Goal: Task Accomplishment & Management: Complete application form

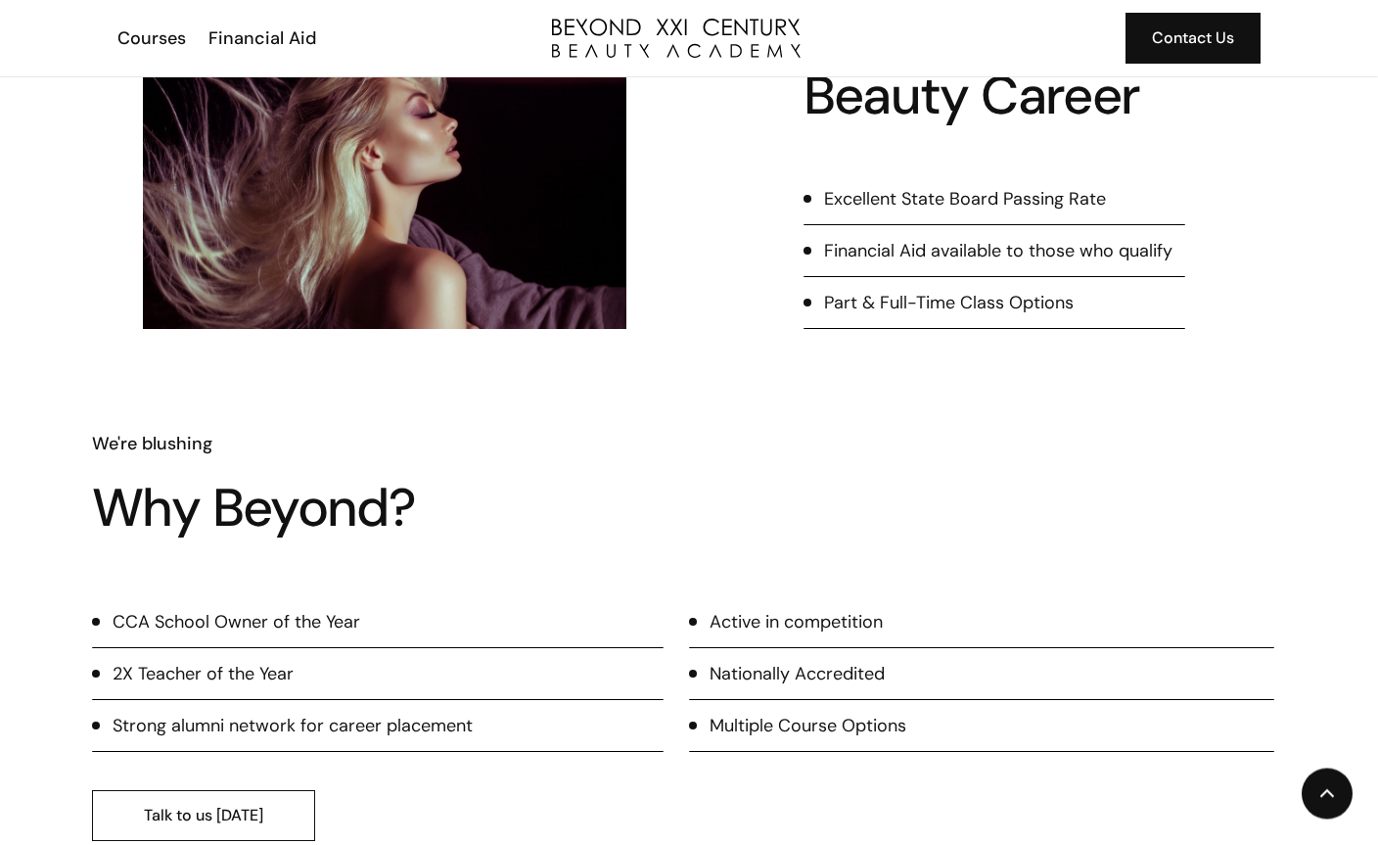
scroll to position [813, 0]
click at [300, 798] on link "Talk to us [DATE]" at bounding box center [203, 815] width 223 height 51
click at [176, 827] on link "Talk to us [DATE]" at bounding box center [203, 815] width 223 height 51
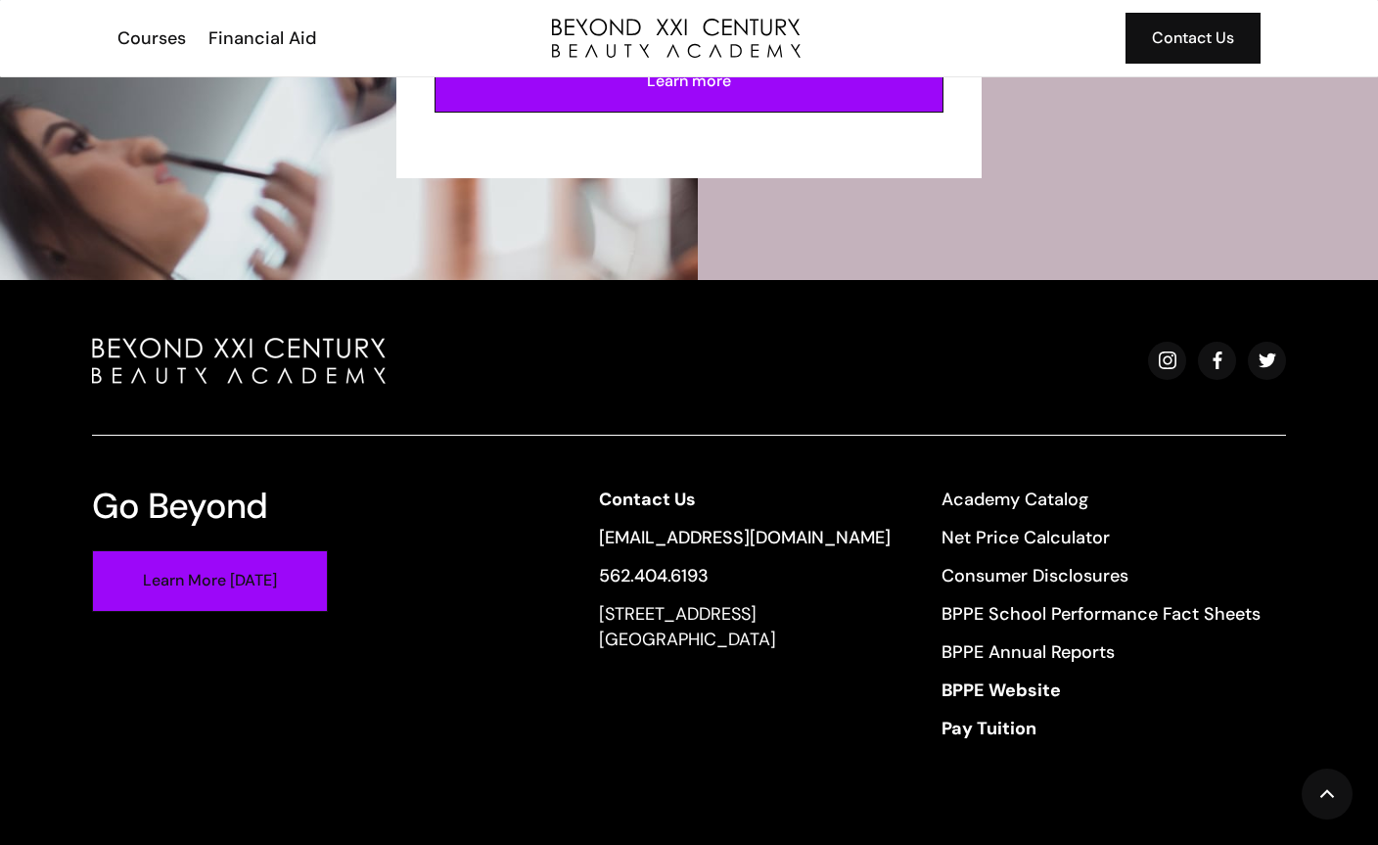
scroll to position [4581, 0]
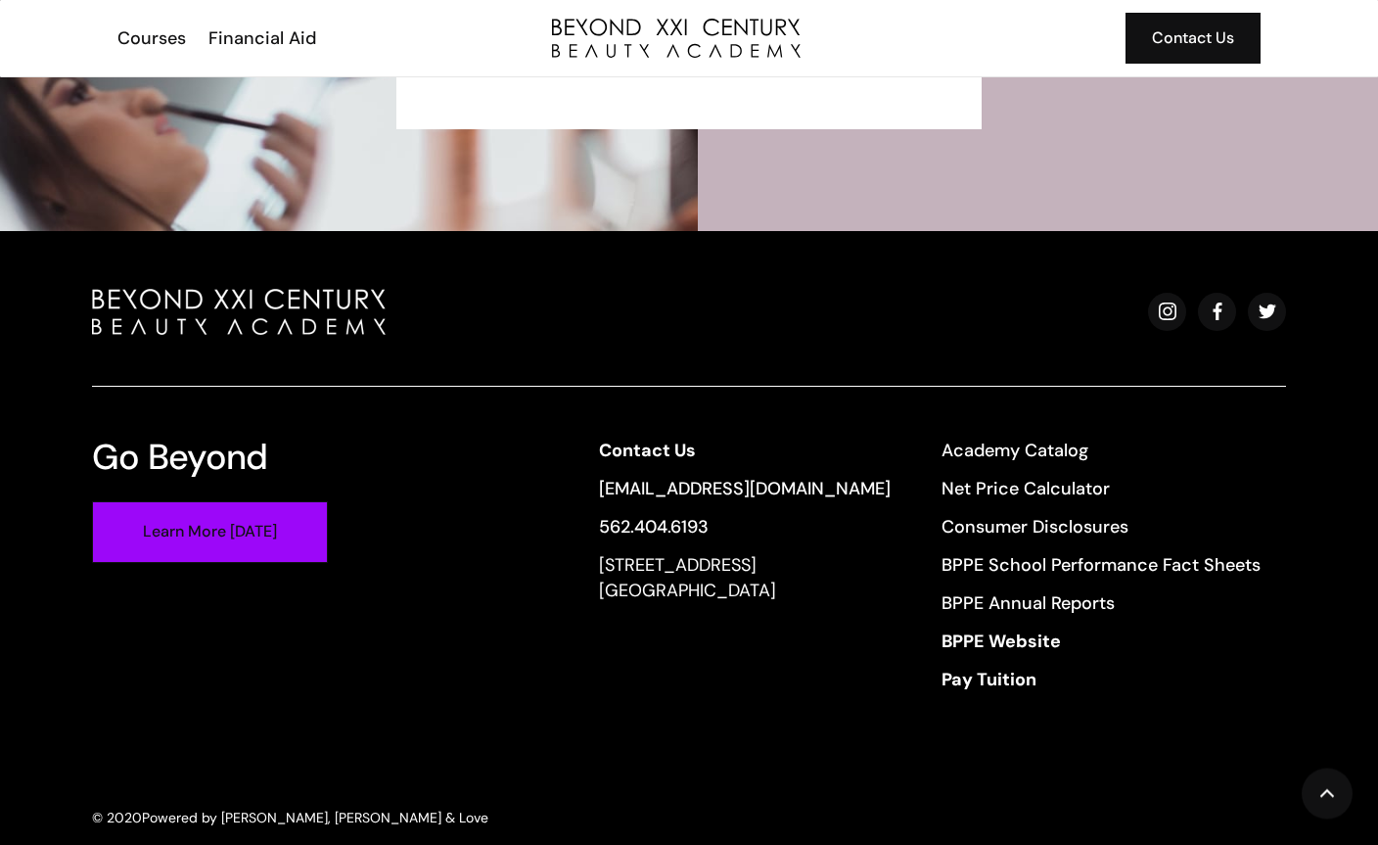
click at [229, 536] on link "Learn More [DATE]" at bounding box center [210, 533] width 236 height 62
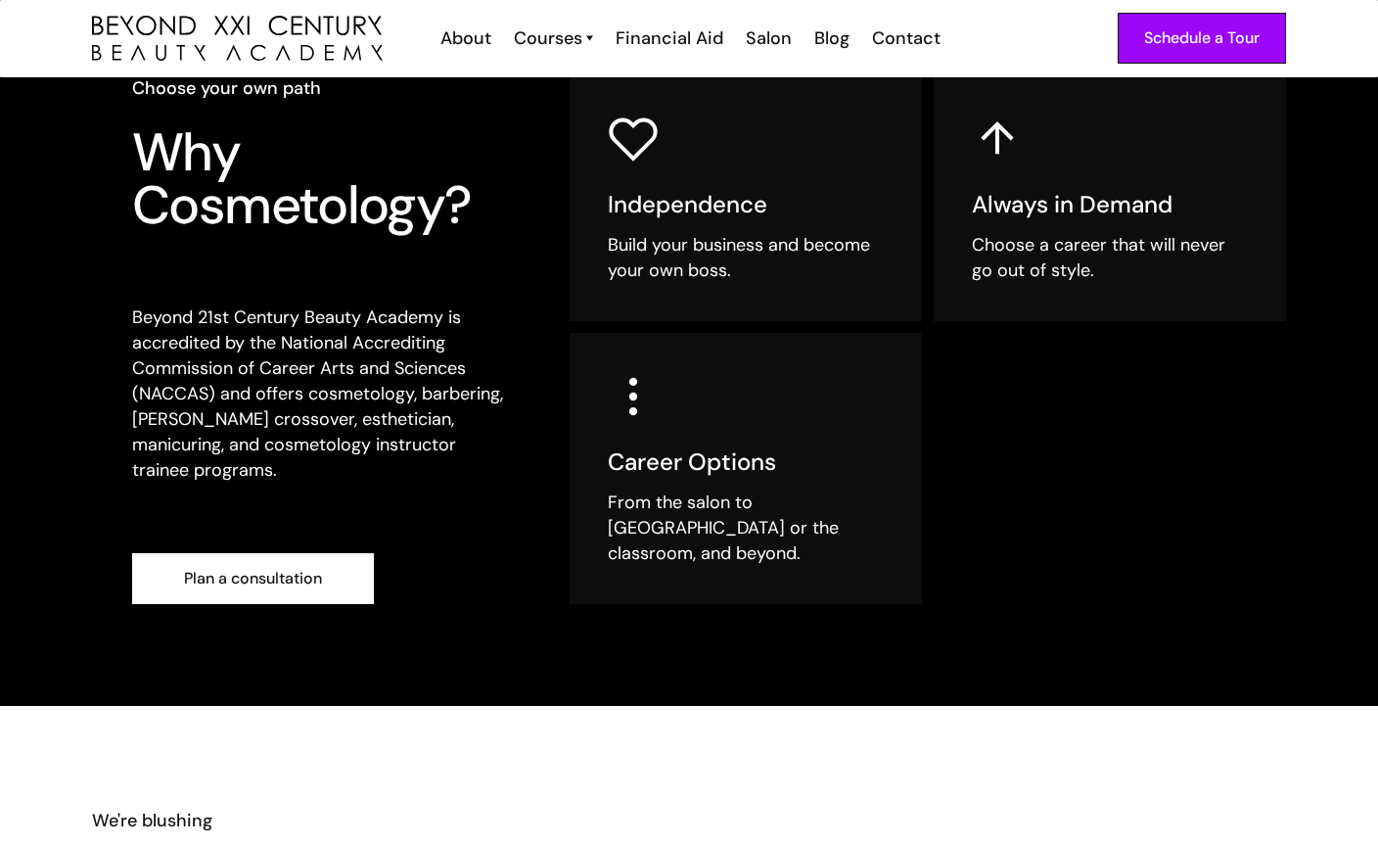
scroll to position [425, 0]
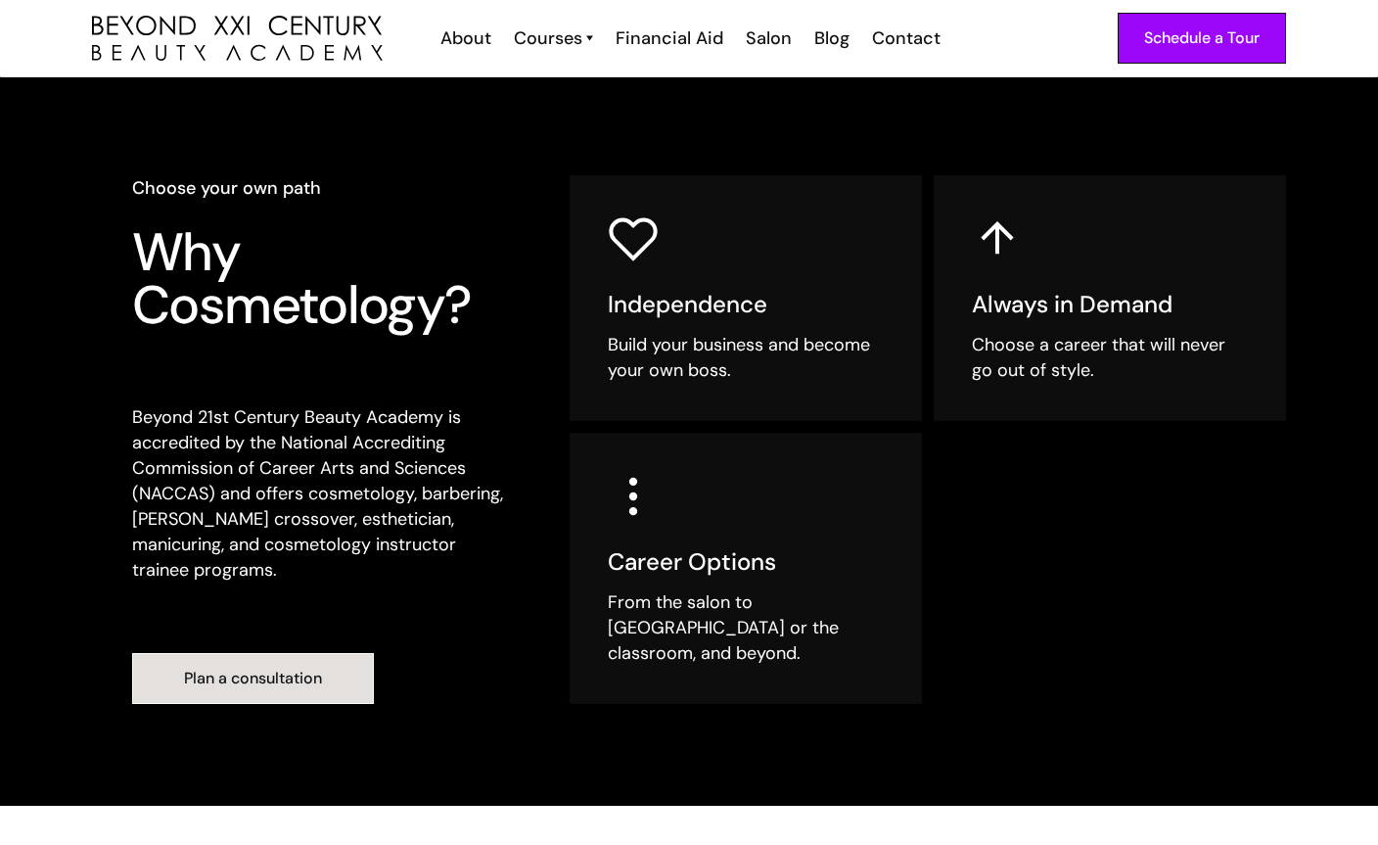
click at [229, 660] on link "Plan a consultation" at bounding box center [253, 678] width 242 height 51
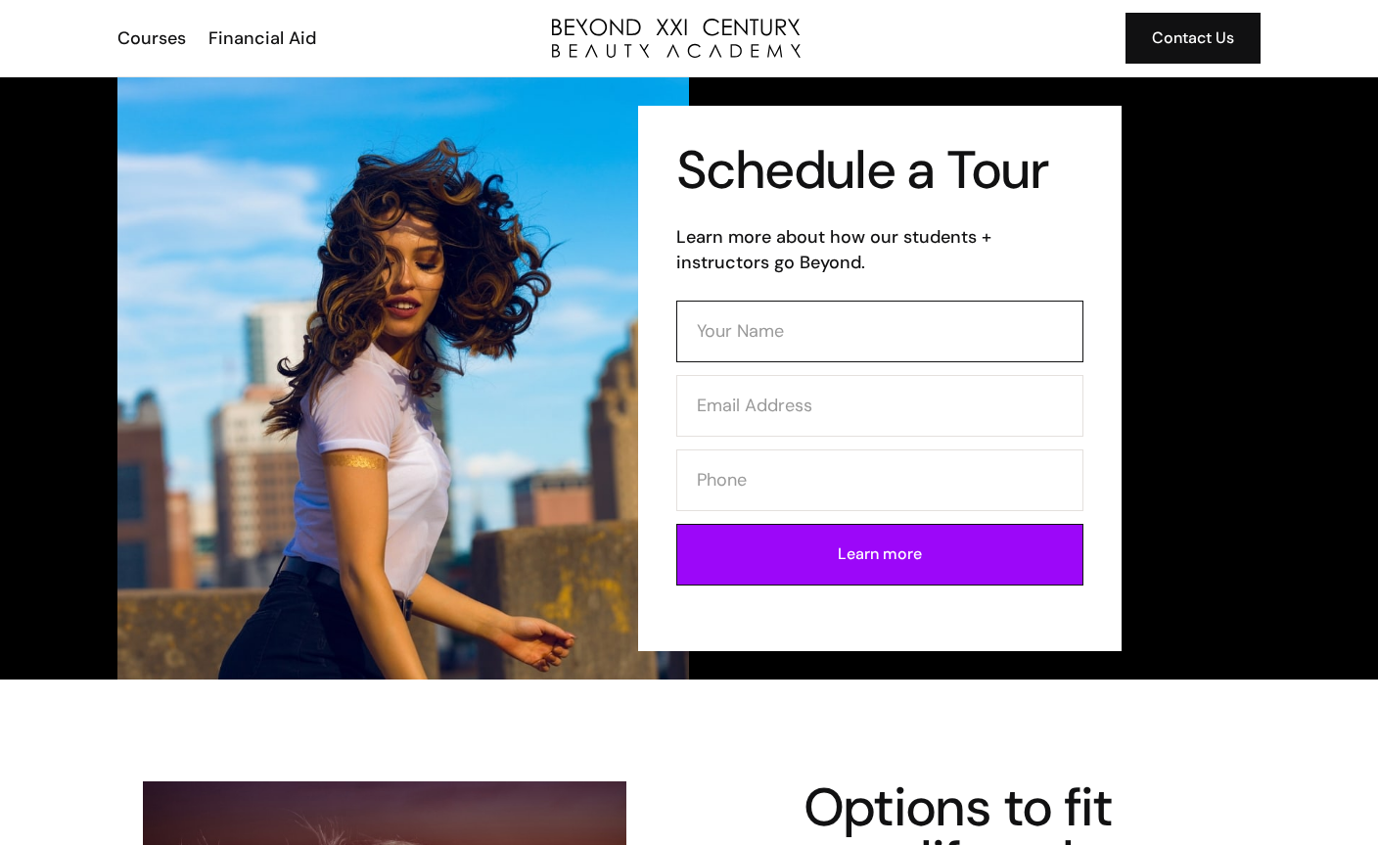
click at [707, 337] on input "Contact Form" at bounding box center [879, 331] width 407 height 62
type input "Karina"
click at [759, 411] on input "Contact Form" at bounding box center [879, 406] width 407 height 62
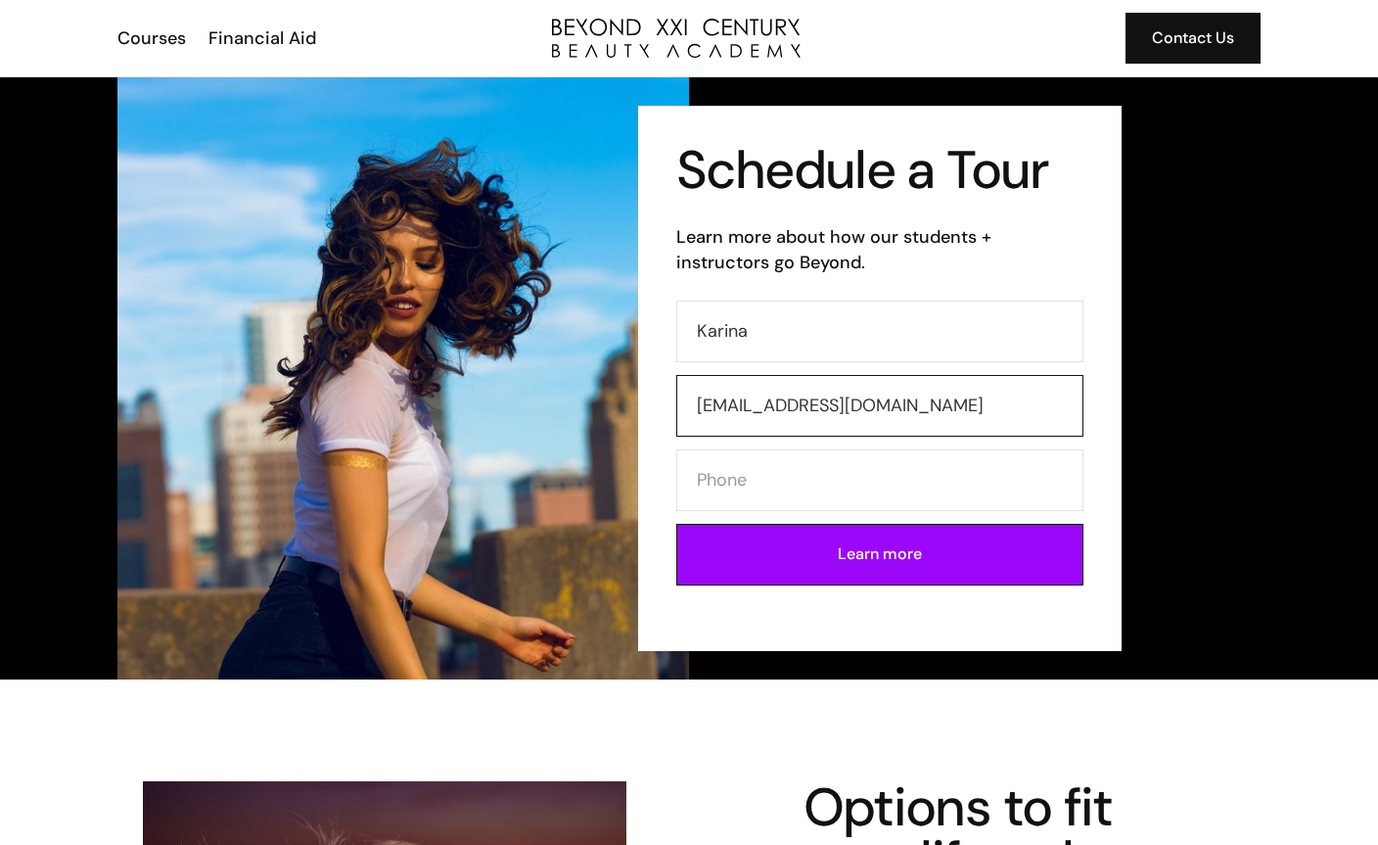
type input "kari81562@outlook.com"
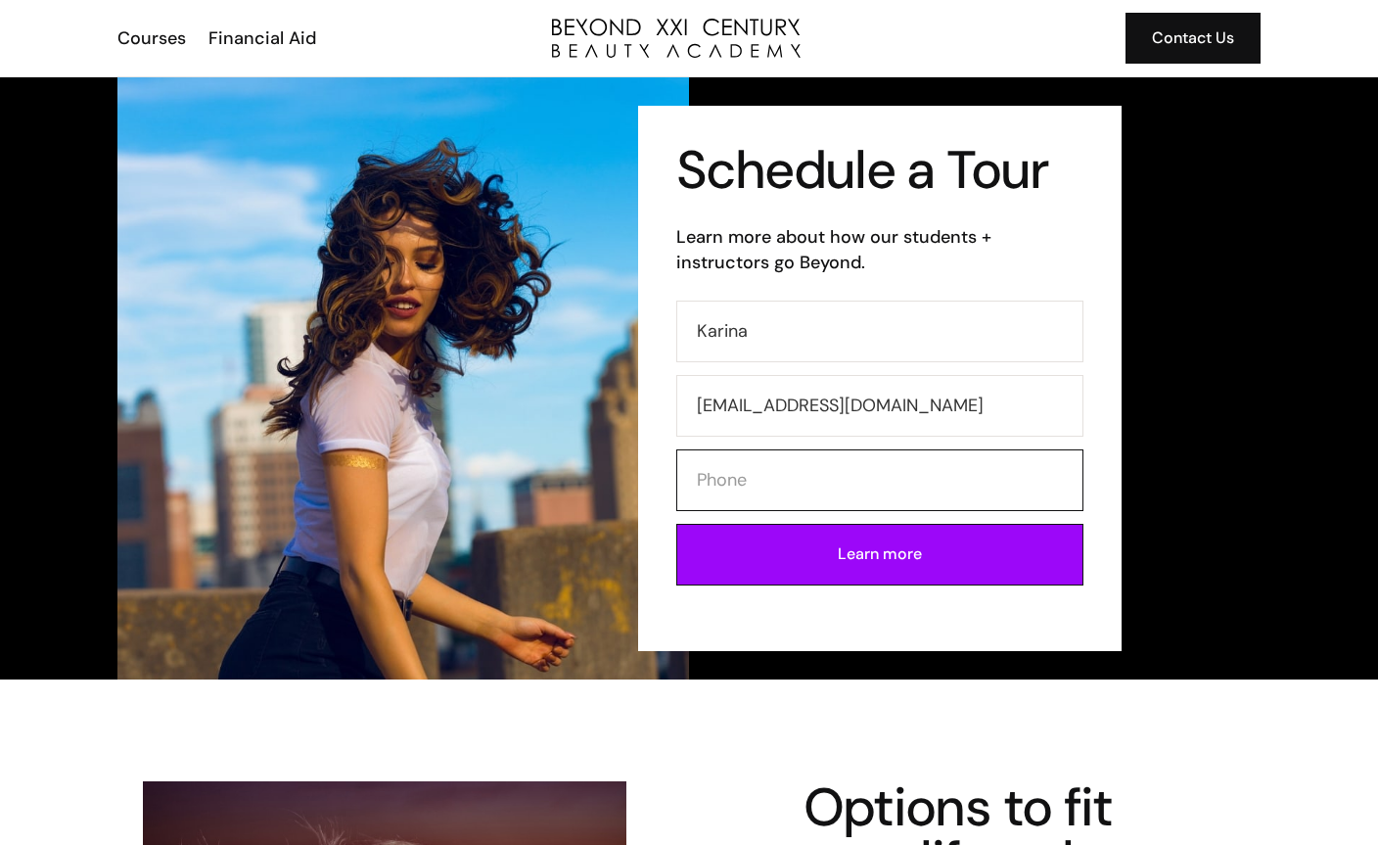
click at [764, 476] on input "Contact Form" at bounding box center [879, 480] width 407 height 62
type input "6263880338"
click at [795, 563] on input "Learn more" at bounding box center [879, 555] width 407 height 62
type input "Please wait..."
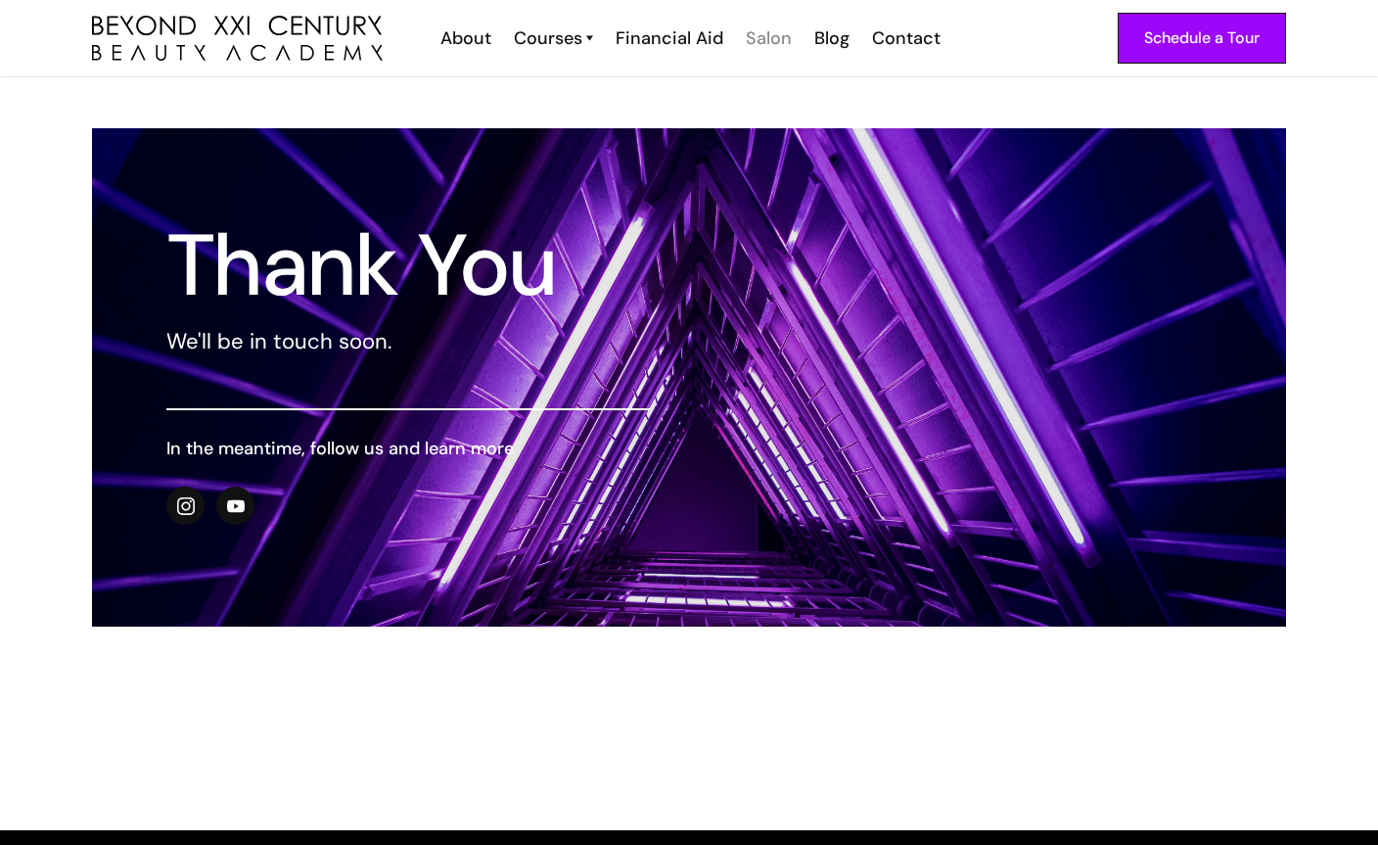
click at [766, 36] on div "Salon" at bounding box center [769, 37] width 46 height 25
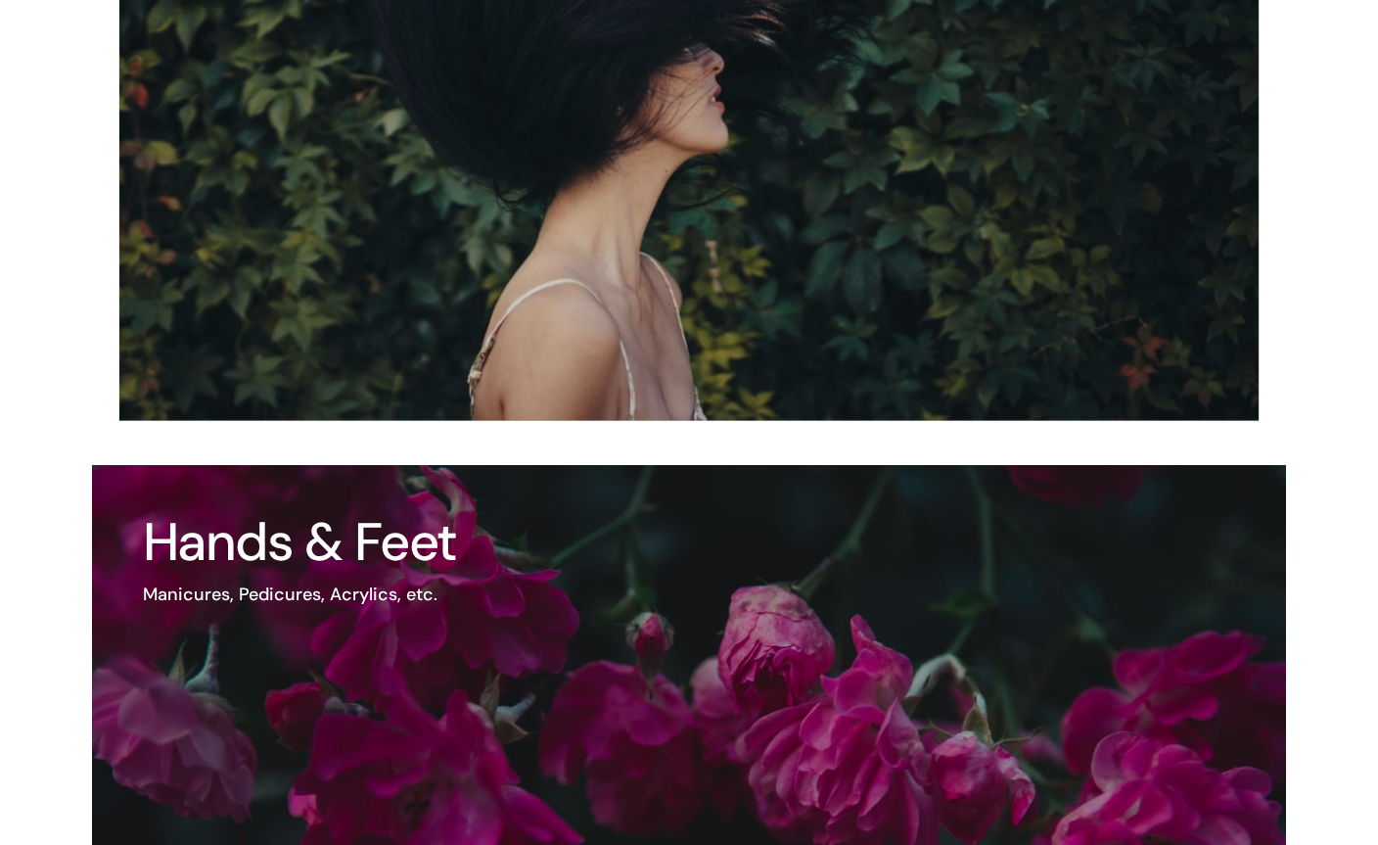
scroll to position [2297, 0]
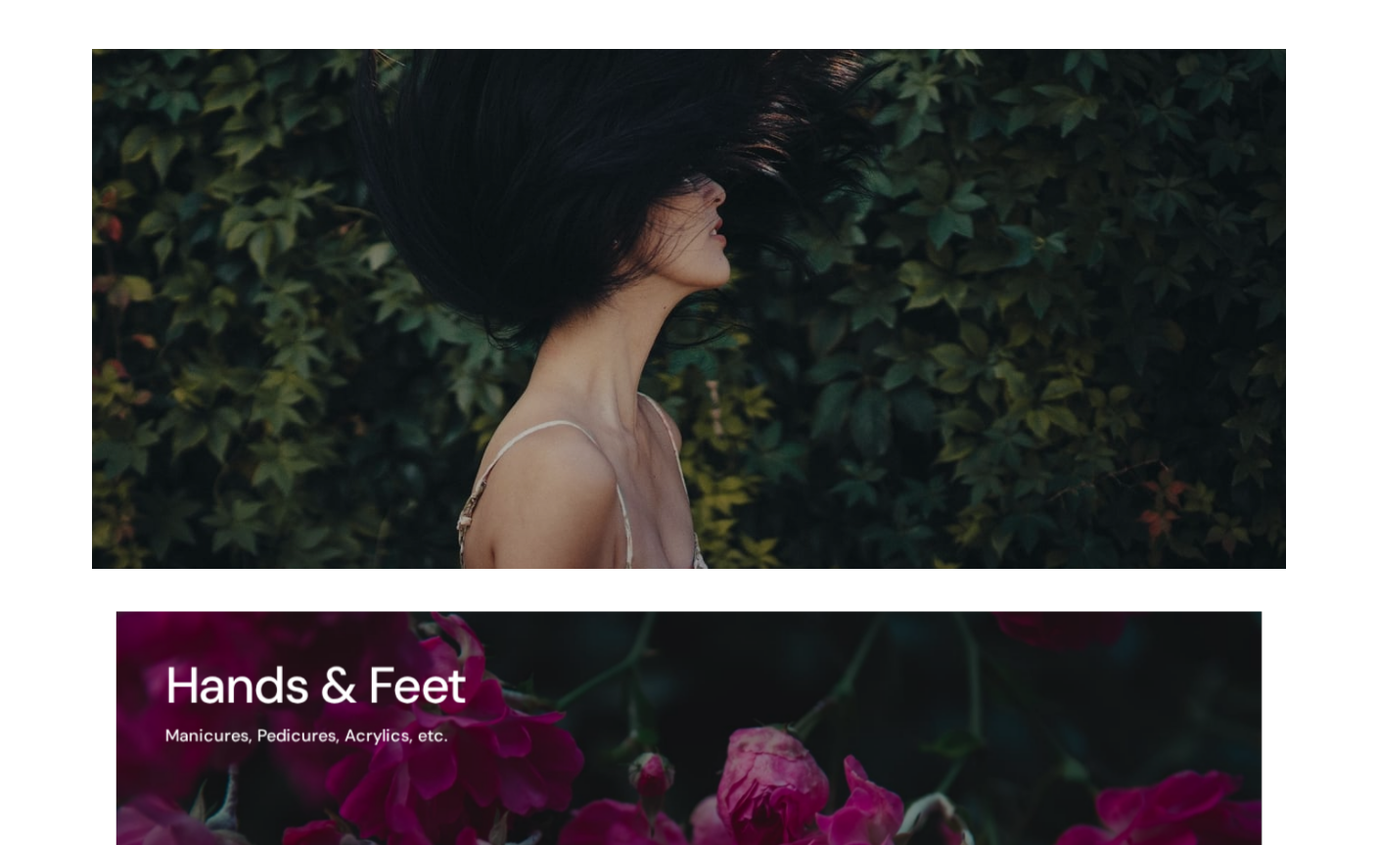
click at [783, 97] on img at bounding box center [618, 121] width 1433 height 957
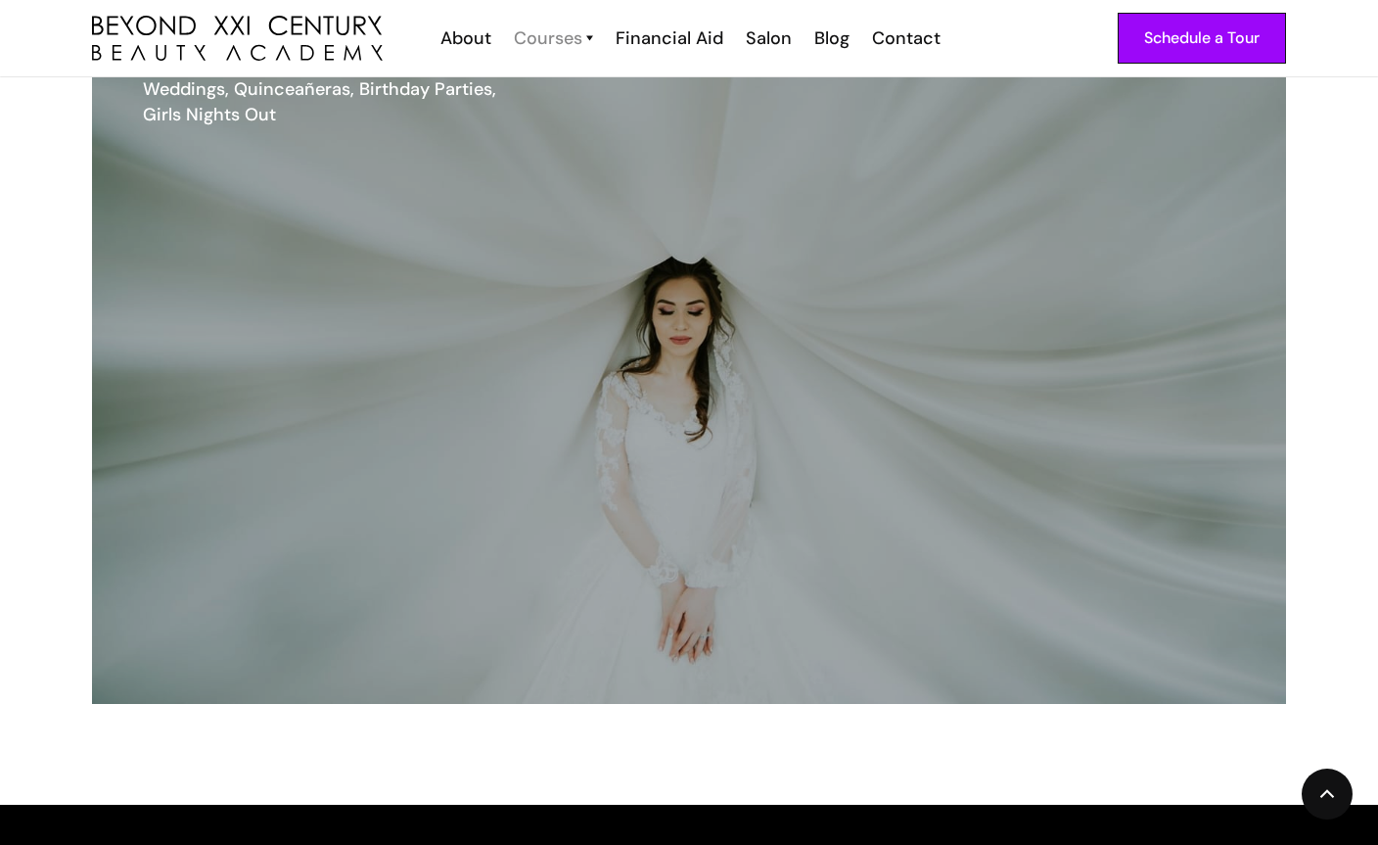
scroll to position [3074, 0]
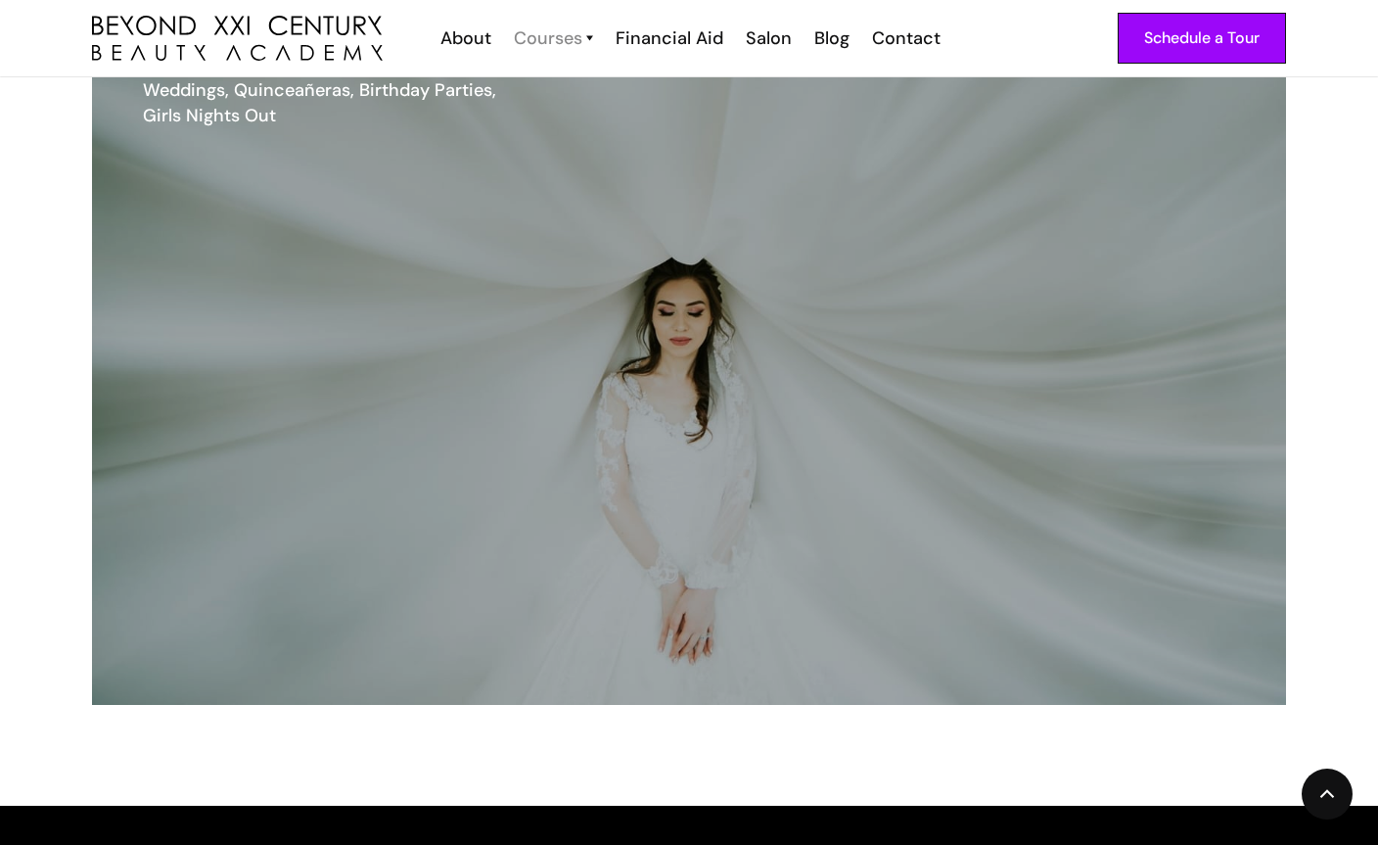
click at [582, 49] on div "Courses" at bounding box center [548, 37] width 69 height 25
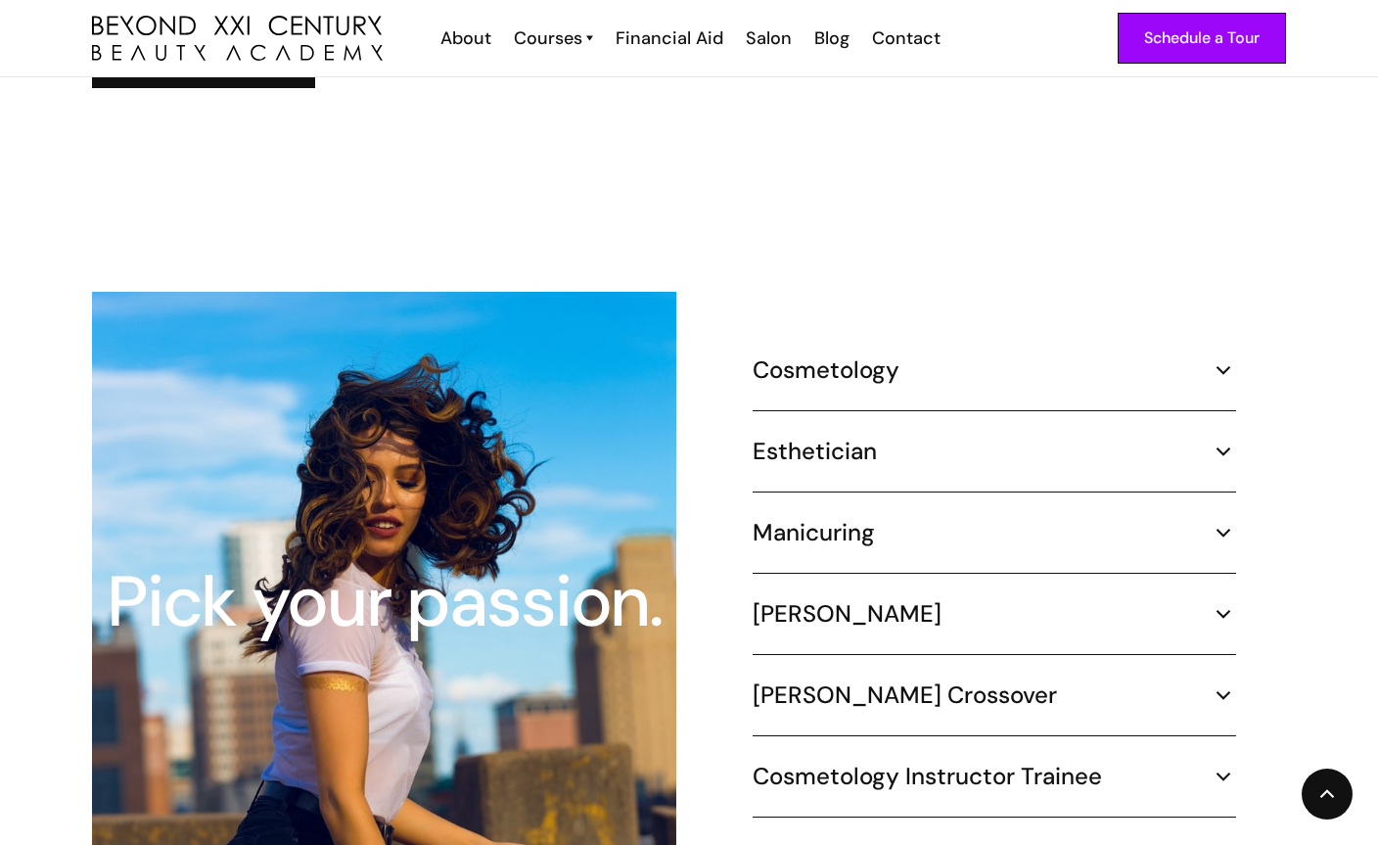
scroll to position [1667, 0]
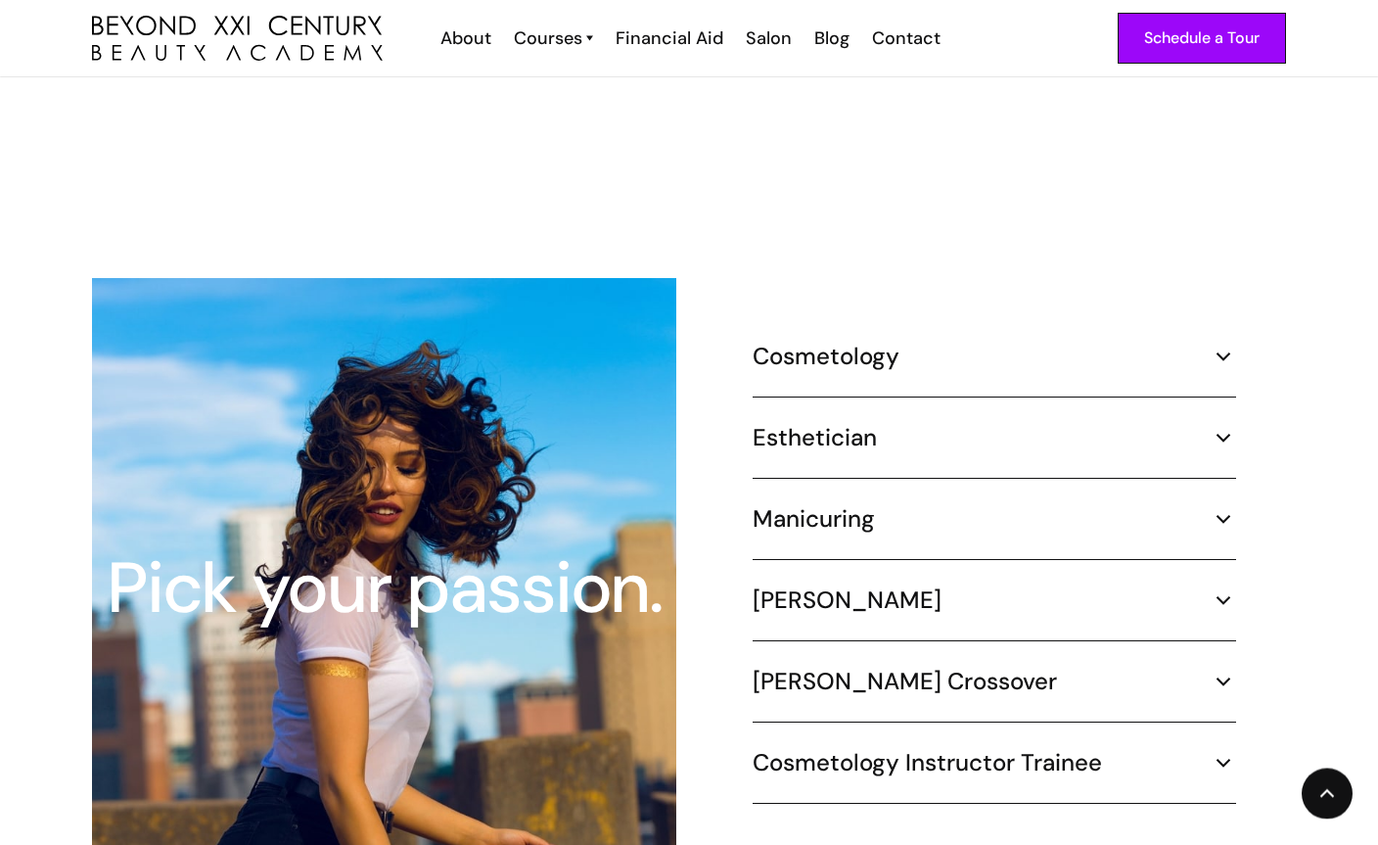
click at [869, 668] on h5 "[PERSON_NAME] Crossover" at bounding box center [905, 682] width 304 height 29
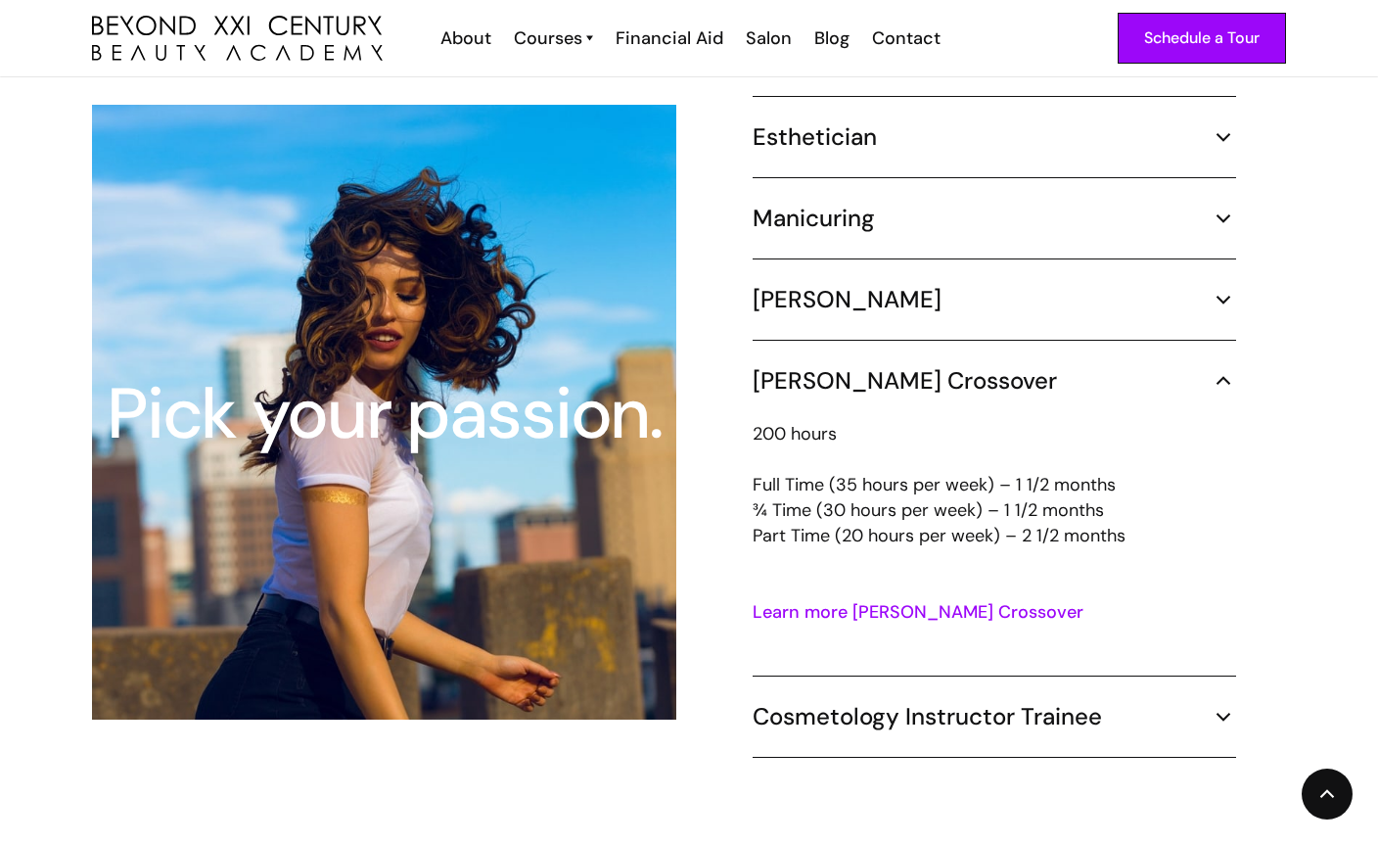
scroll to position [1911, 0]
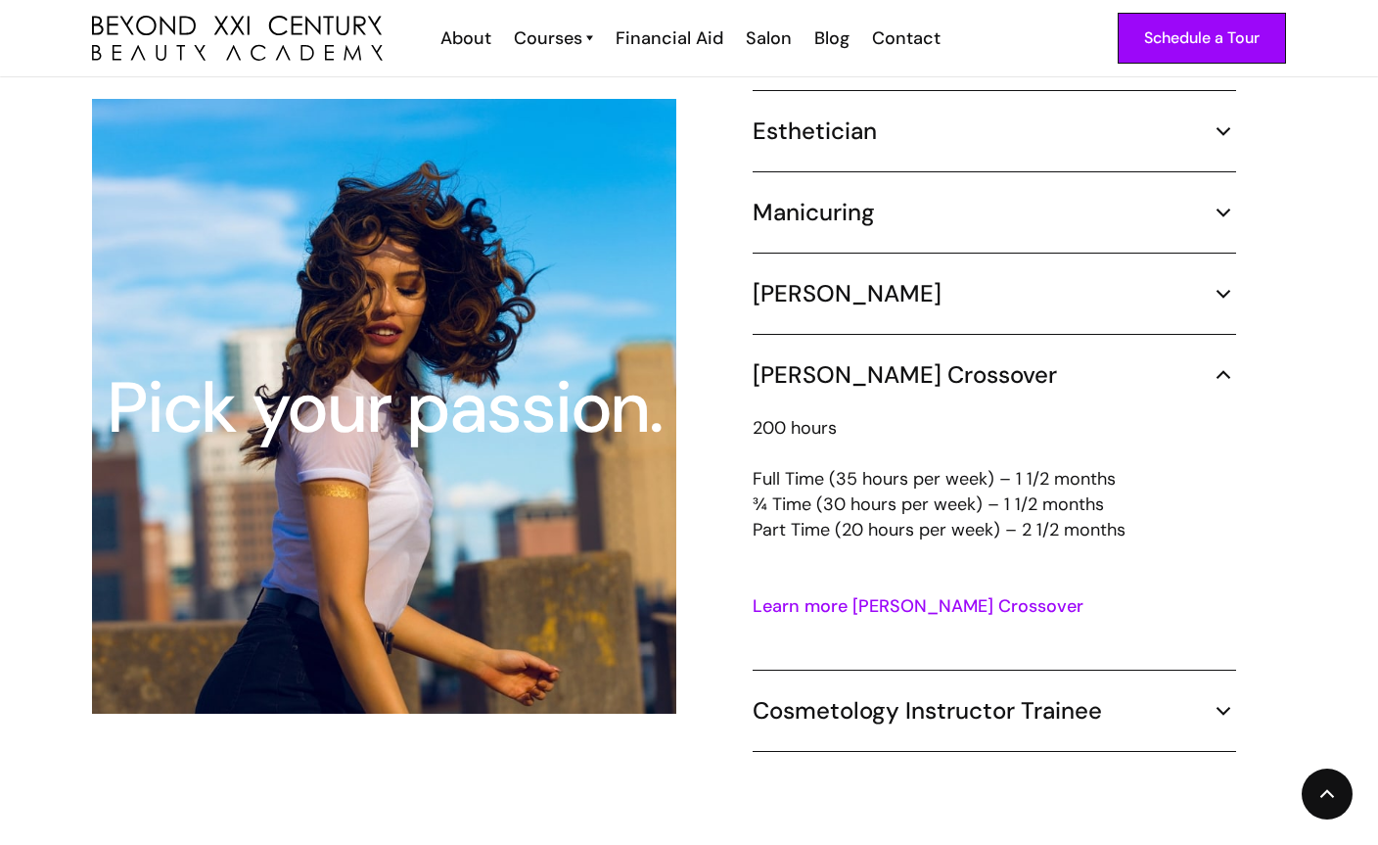
click at [894, 696] on h5 "Cosmetology Instructor Trainee" at bounding box center [927, 710] width 349 height 29
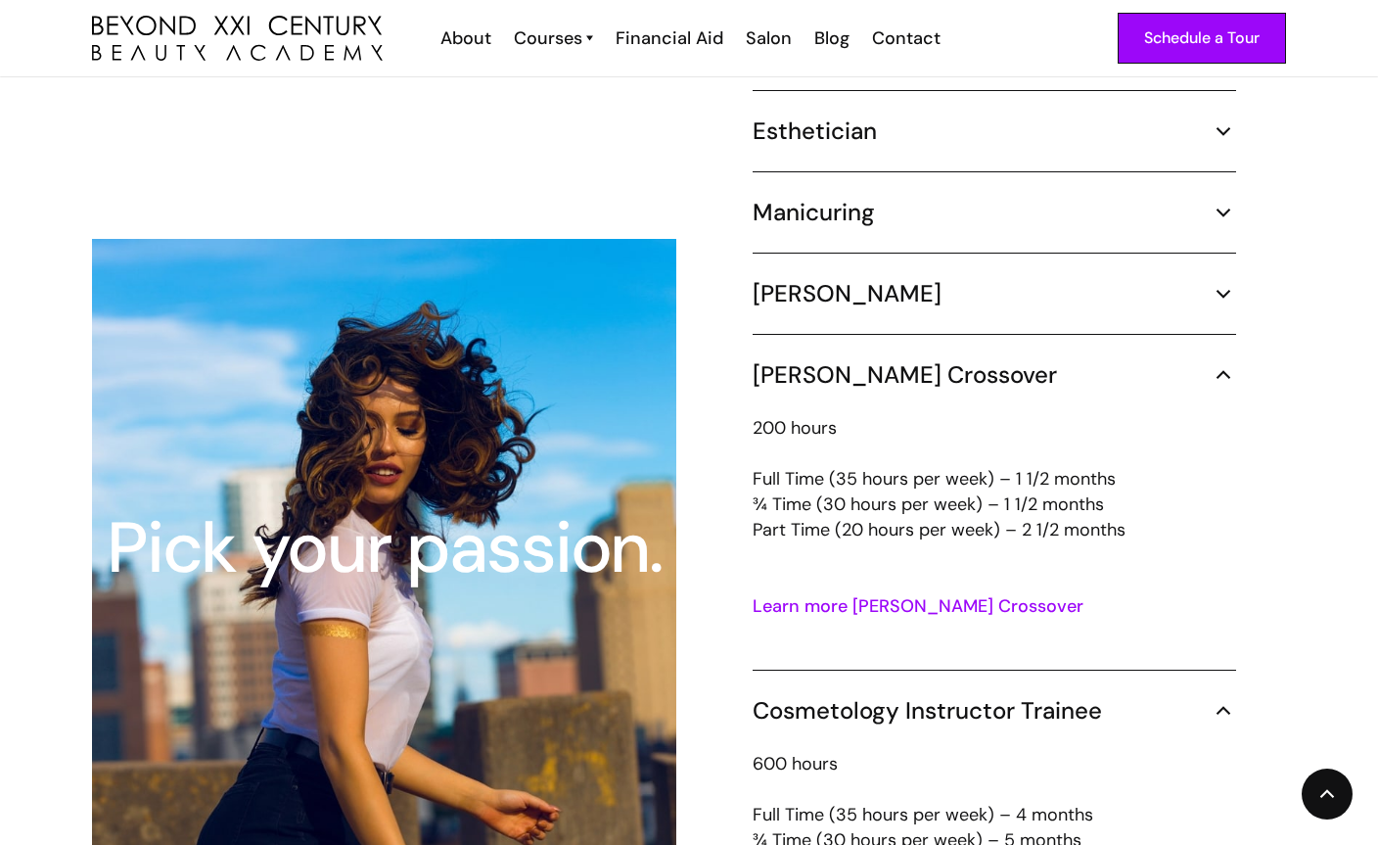
click at [894, 696] on h5 "Cosmetology Instructor Trainee" at bounding box center [927, 710] width 349 height 29
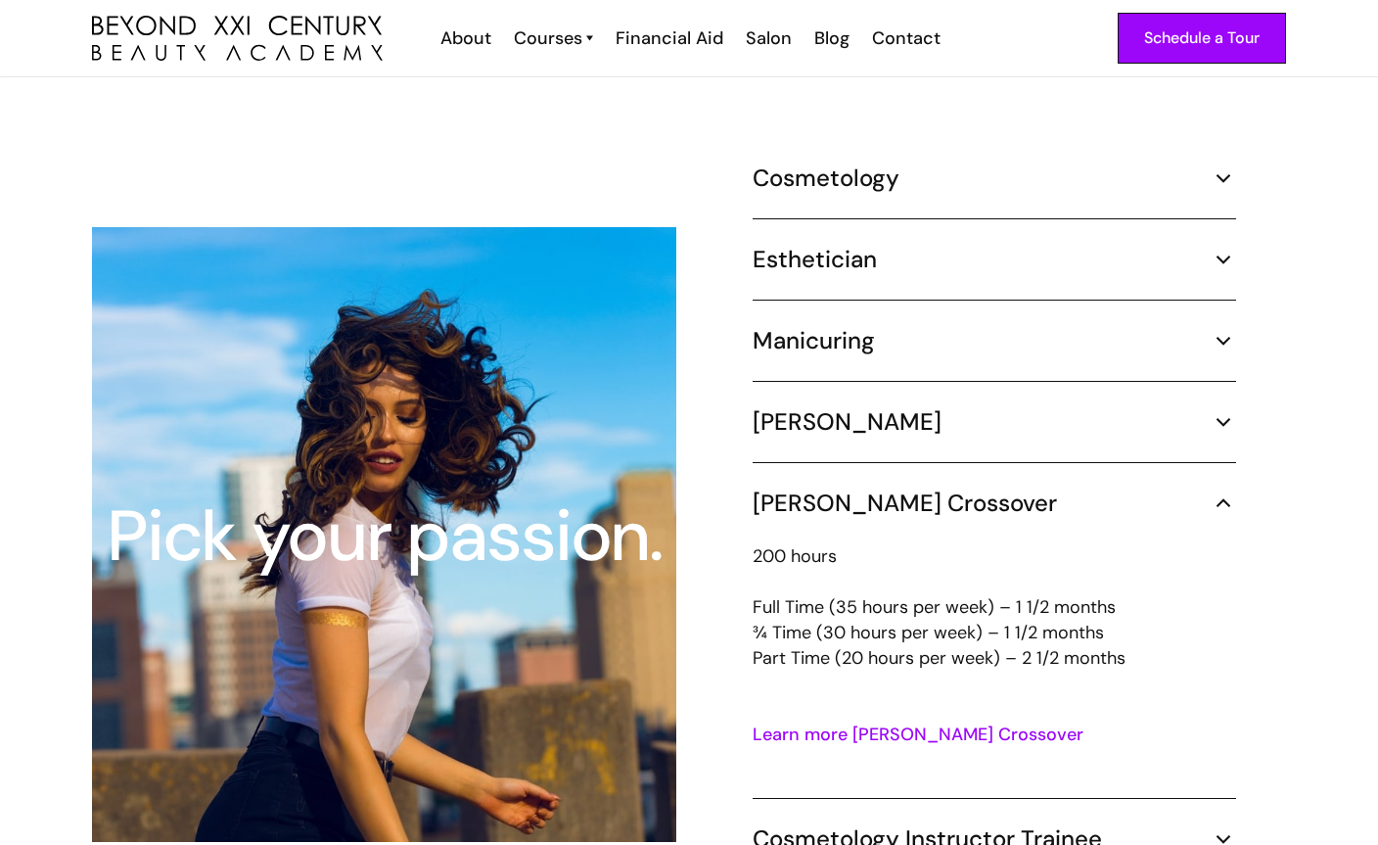
scroll to position [1779, 0]
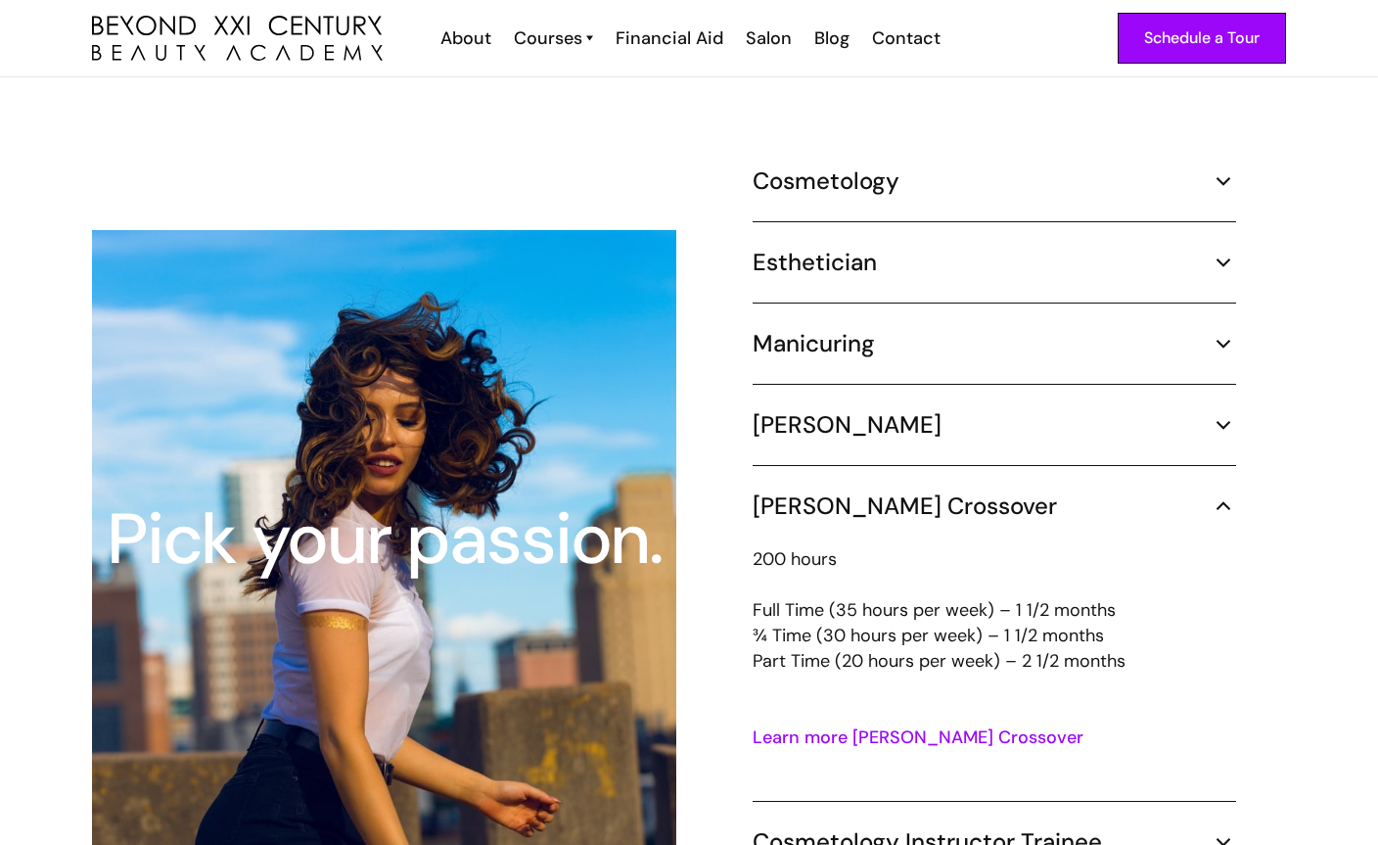
click at [830, 248] on h5 "Esthetician" at bounding box center [815, 262] width 124 height 29
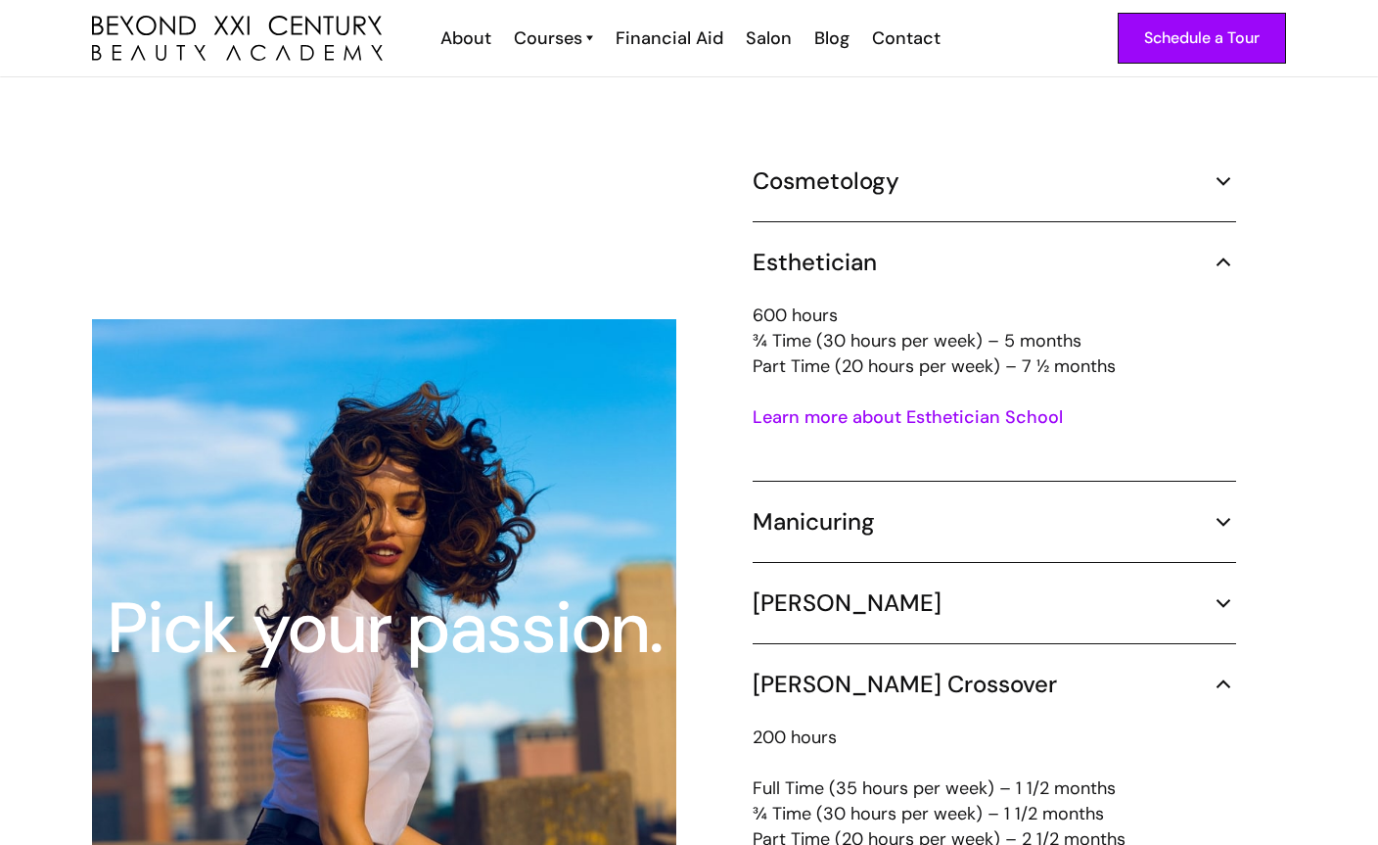
click at [877, 405] on link "Learn more about Esthetician School" at bounding box center [908, 416] width 310 height 23
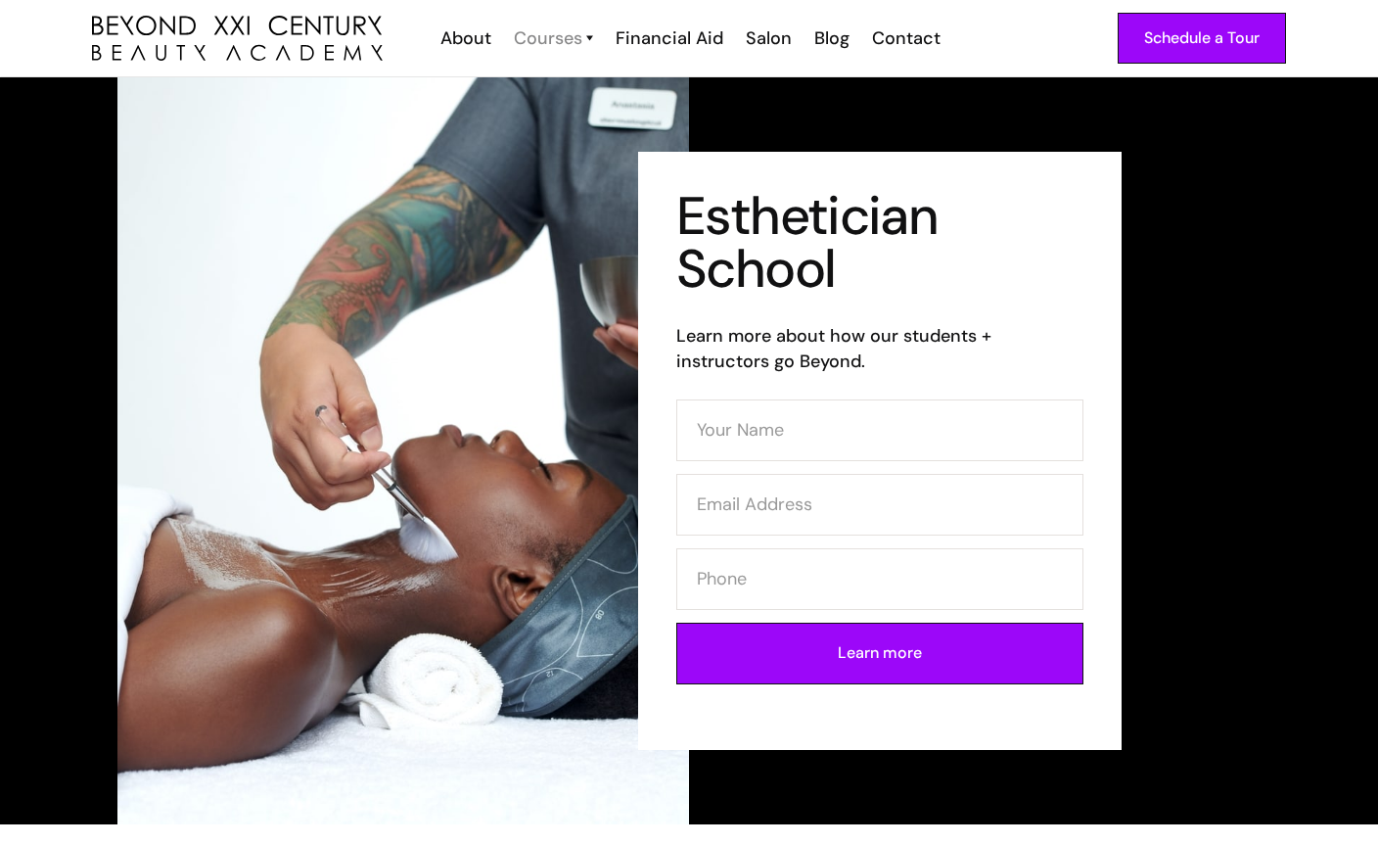
click at [577, 43] on div "Courses" at bounding box center [548, 37] width 69 height 25
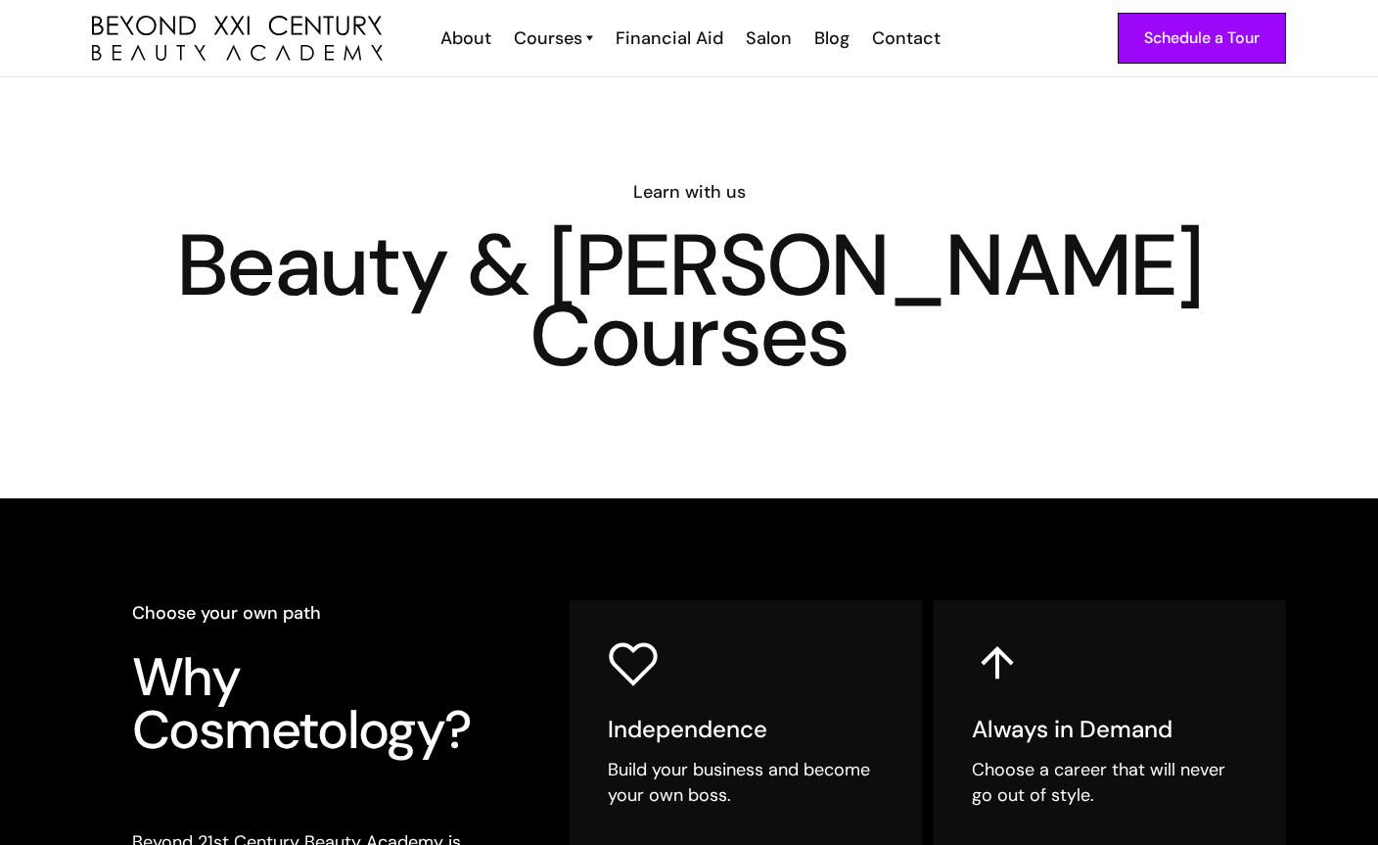
click at [558, 59] on div "Schedule a Tour About Cosmetology Esthetician Manicuring [PERSON_NAME] Courses …" at bounding box center [689, 38] width 1194 height 76
click at [556, 34] on div "Courses" at bounding box center [548, 37] width 69 height 25
click at [593, 36] on img at bounding box center [589, 37] width 7 height 25
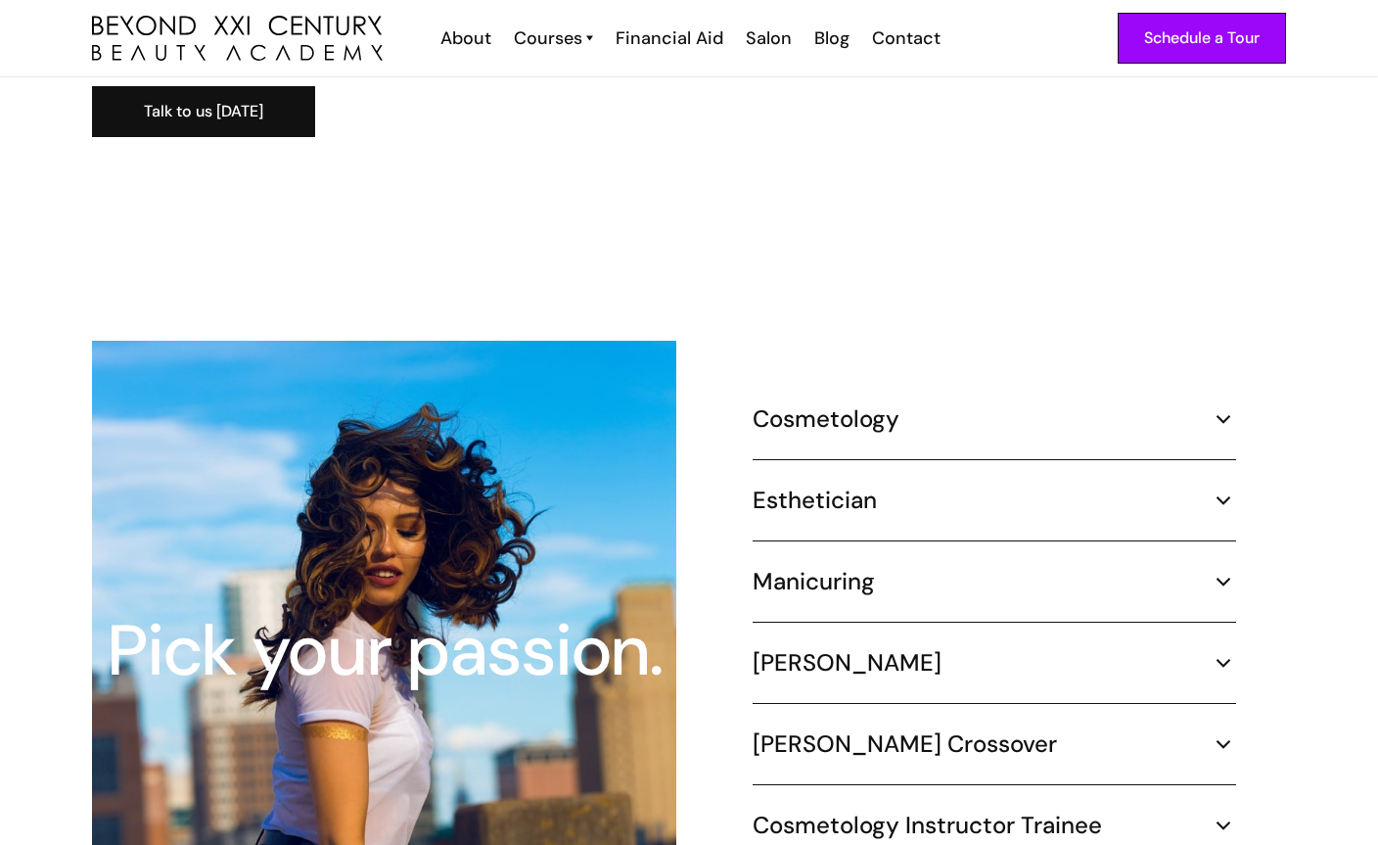
scroll to position [1604, 0]
click at [853, 405] on h5 "Cosmetology" at bounding box center [826, 419] width 147 height 29
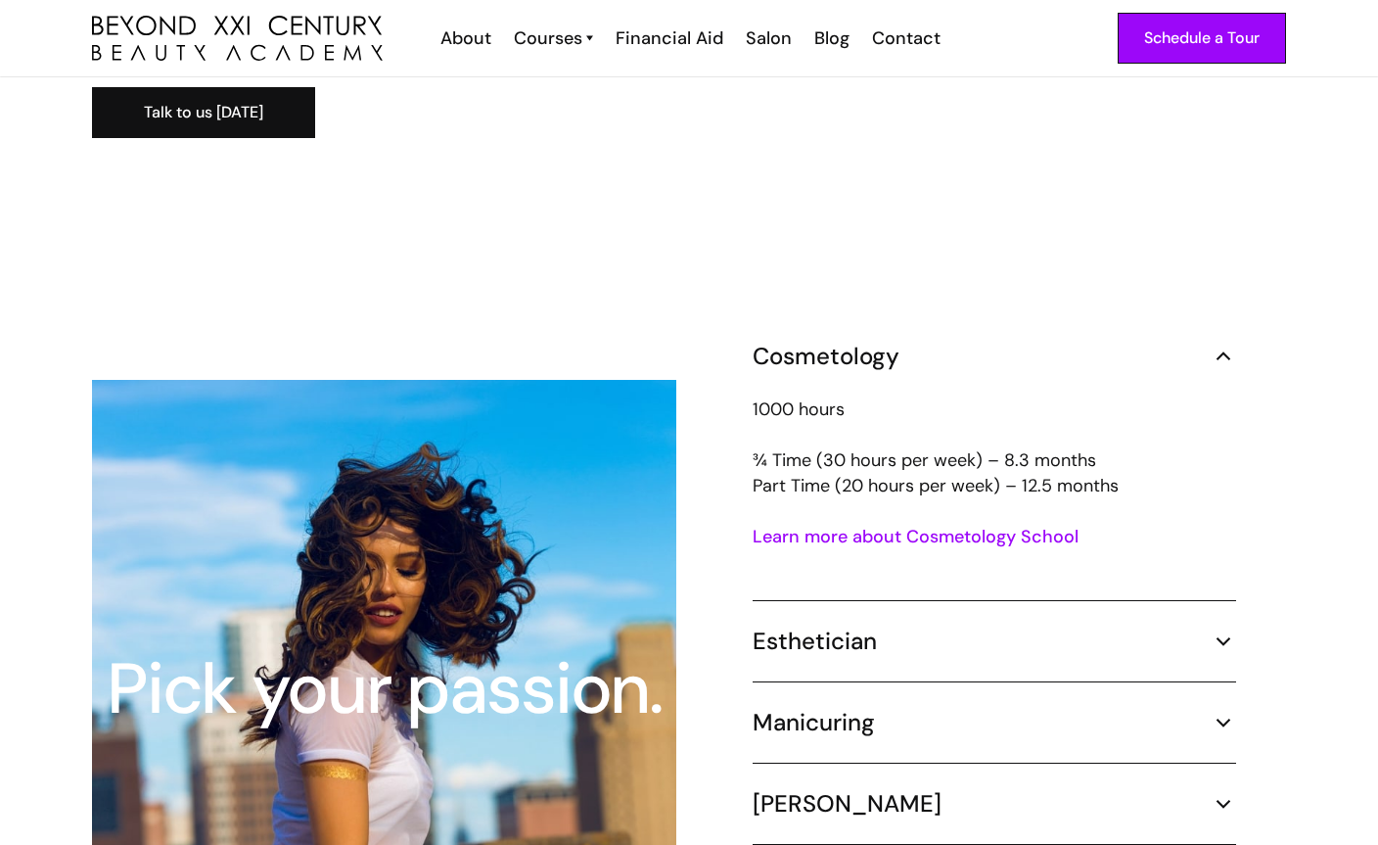
click at [854, 525] on link "Learn more about Cosmetology School" at bounding box center [916, 536] width 326 height 23
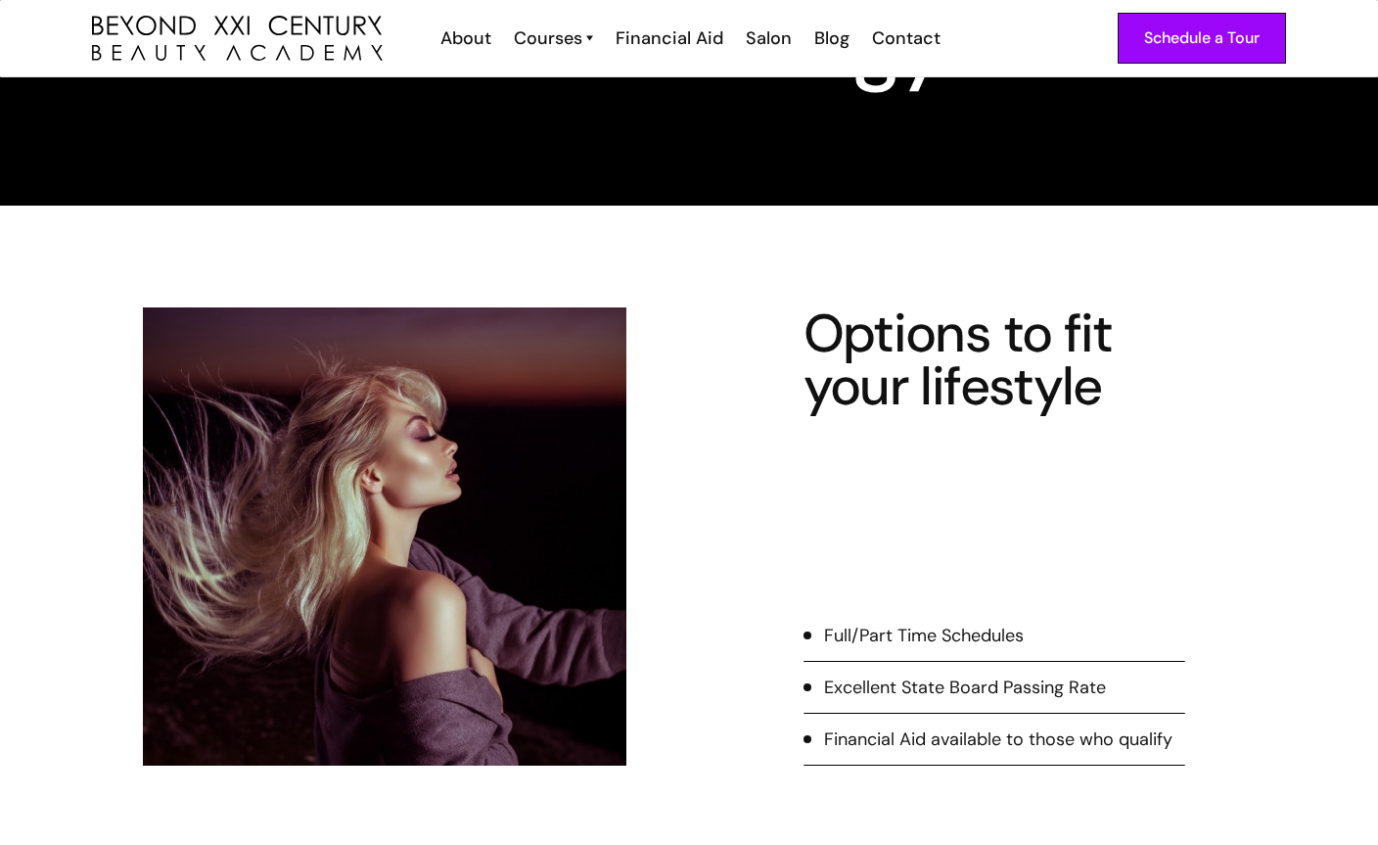
scroll to position [156, 0]
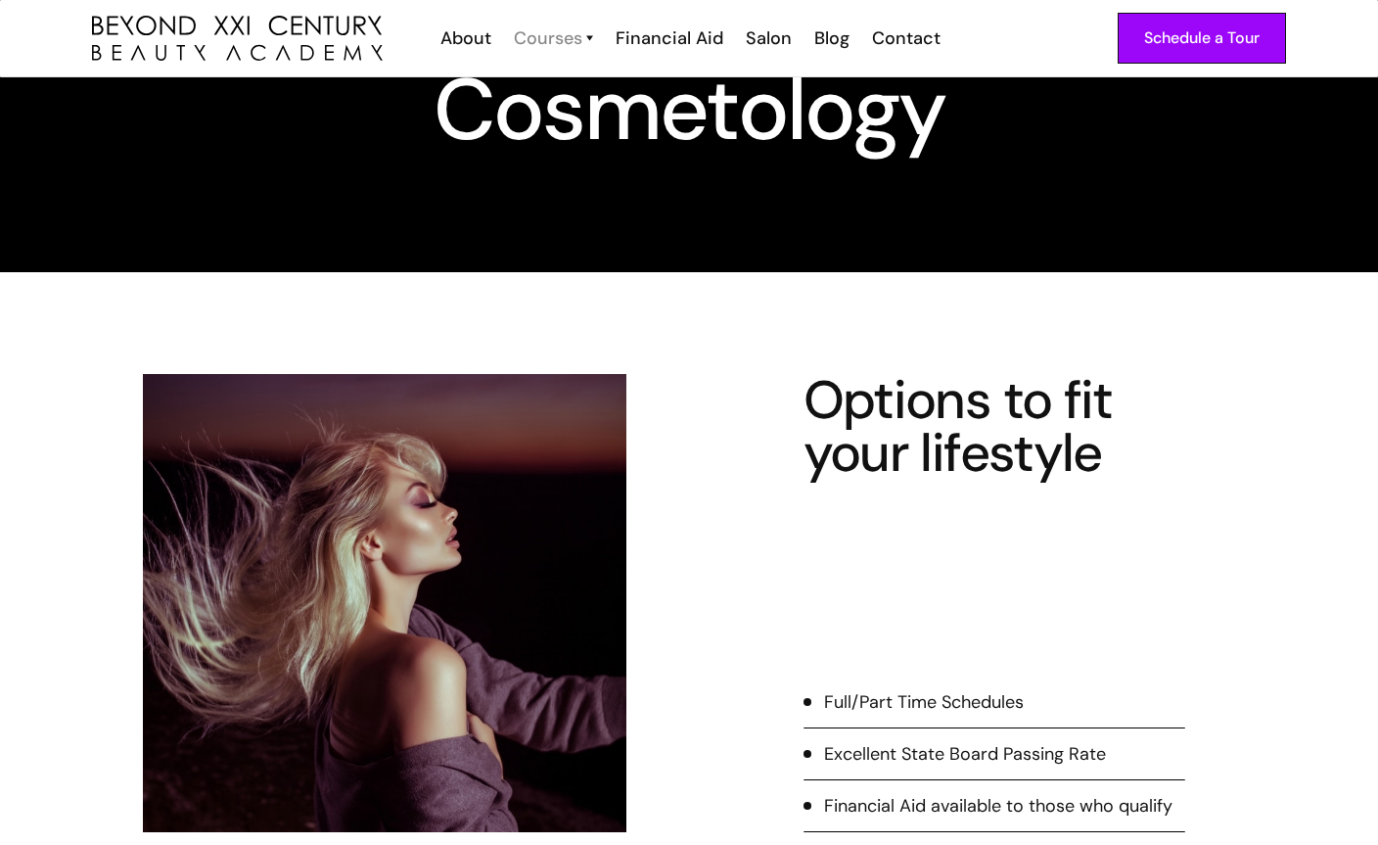
click at [579, 31] on div "Courses" at bounding box center [548, 37] width 69 height 25
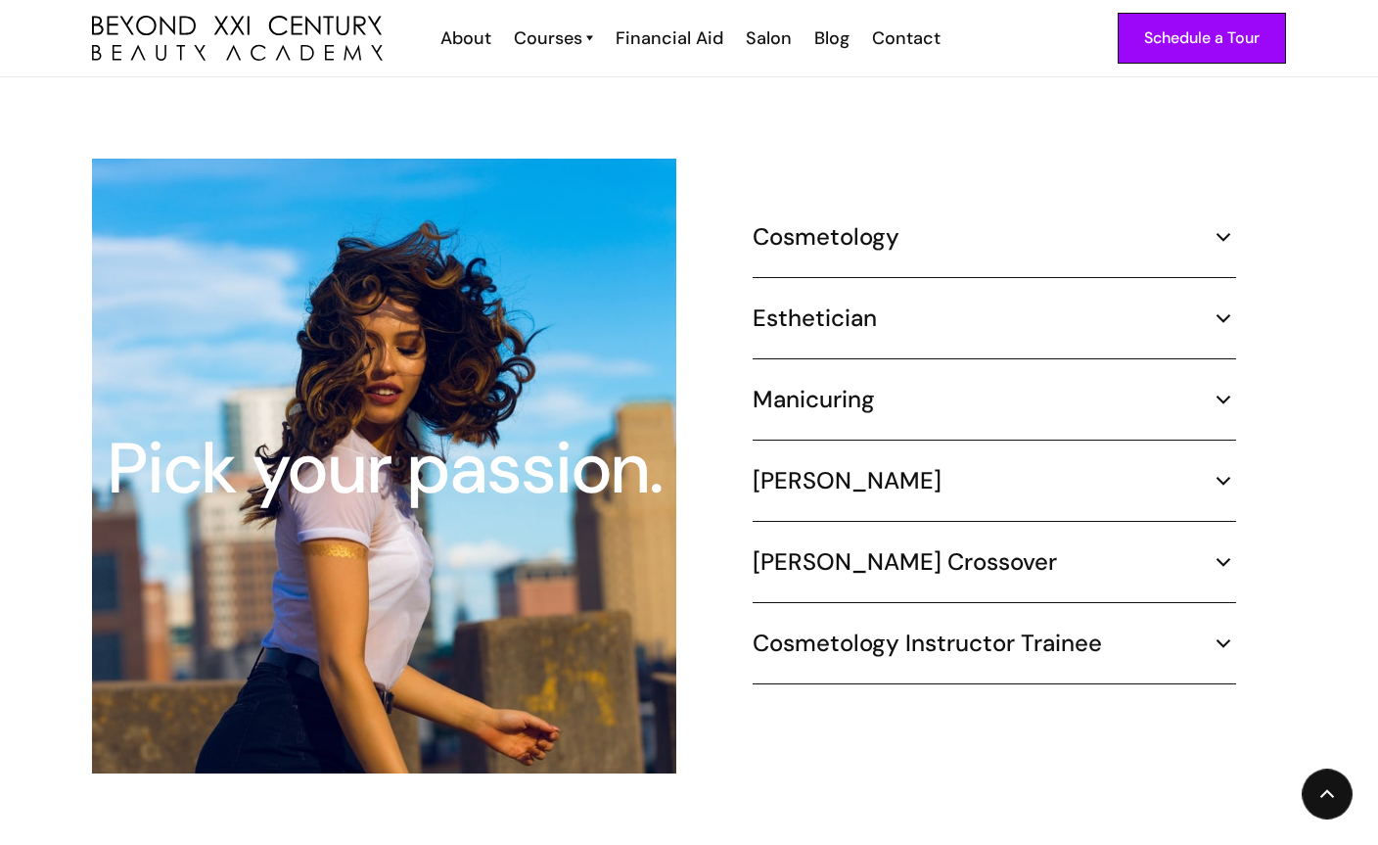
scroll to position [1852, 0]
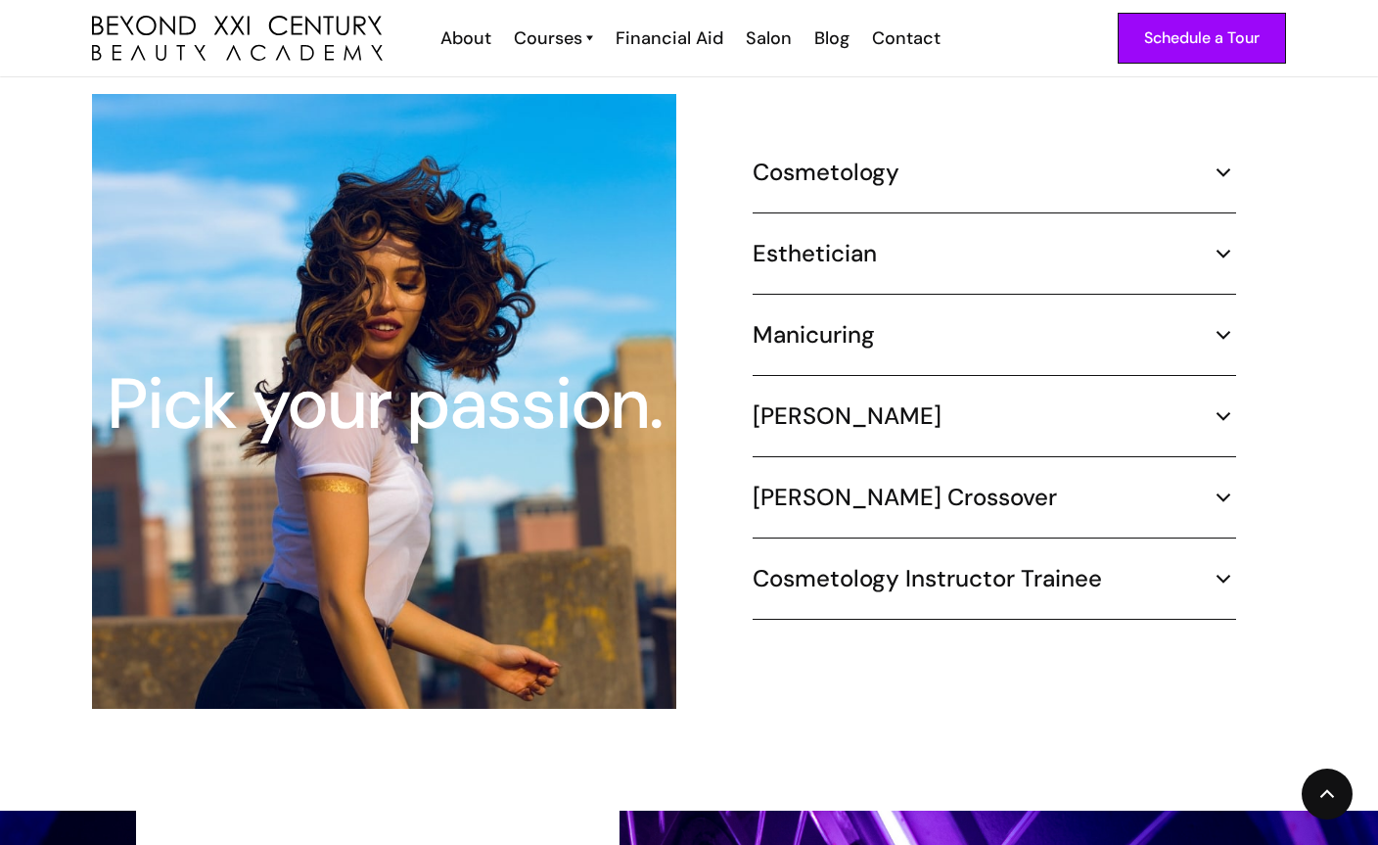
click at [1221, 322] on img at bounding box center [1223, 334] width 25 height 25
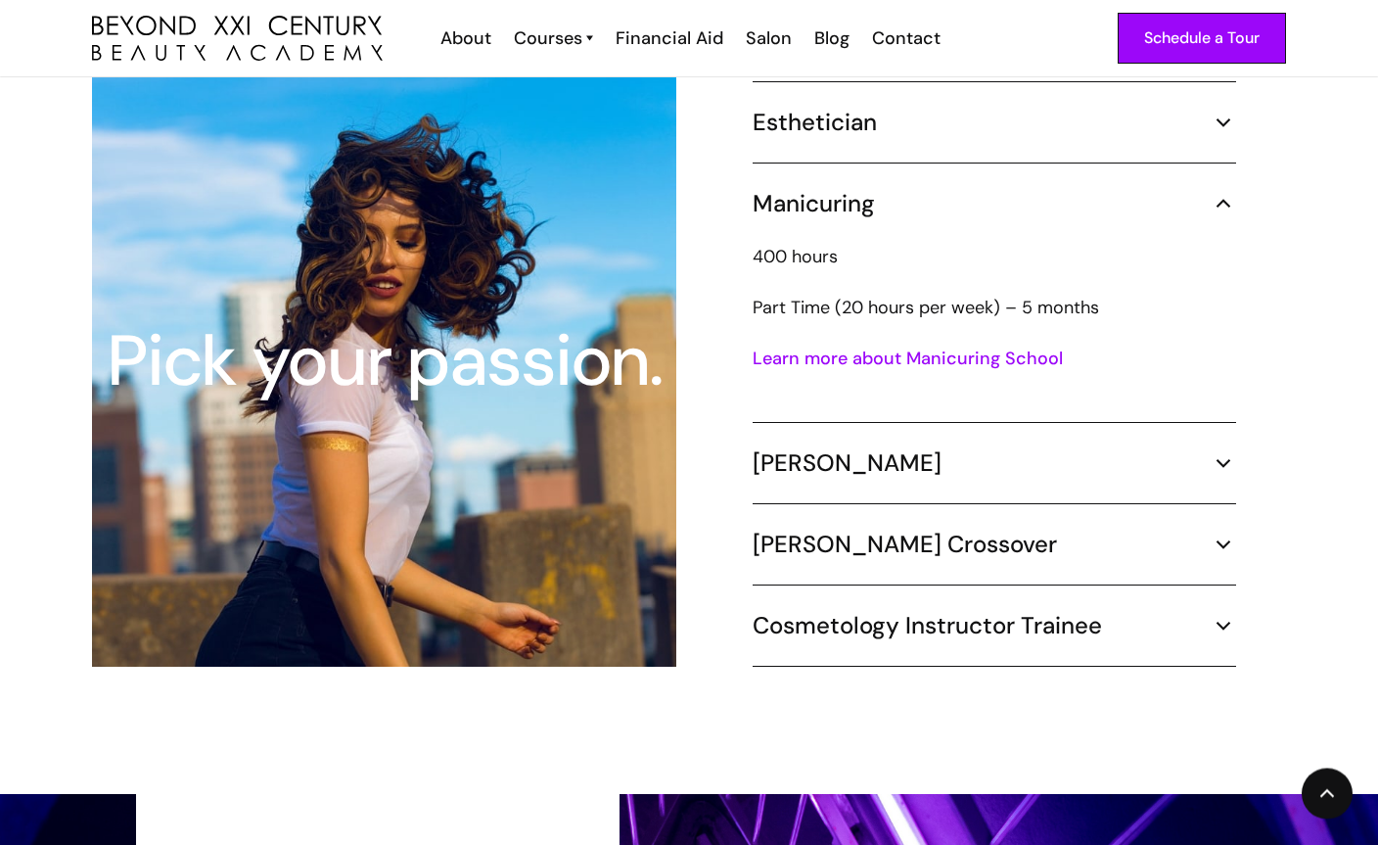
scroll to position [1920, 0]
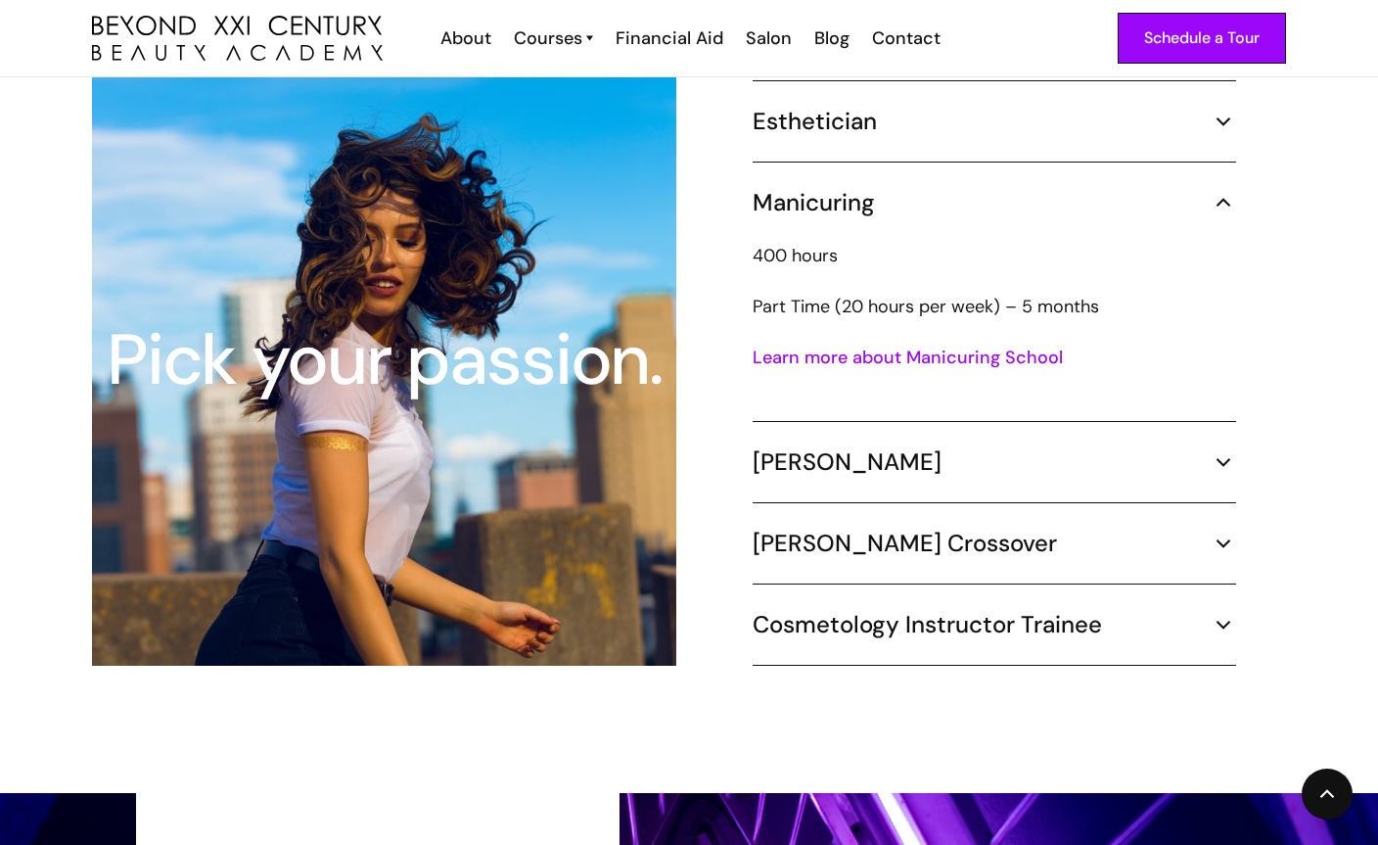
click at [1229, 449] on img at bounding box center [1223, 461] width 25 height 25
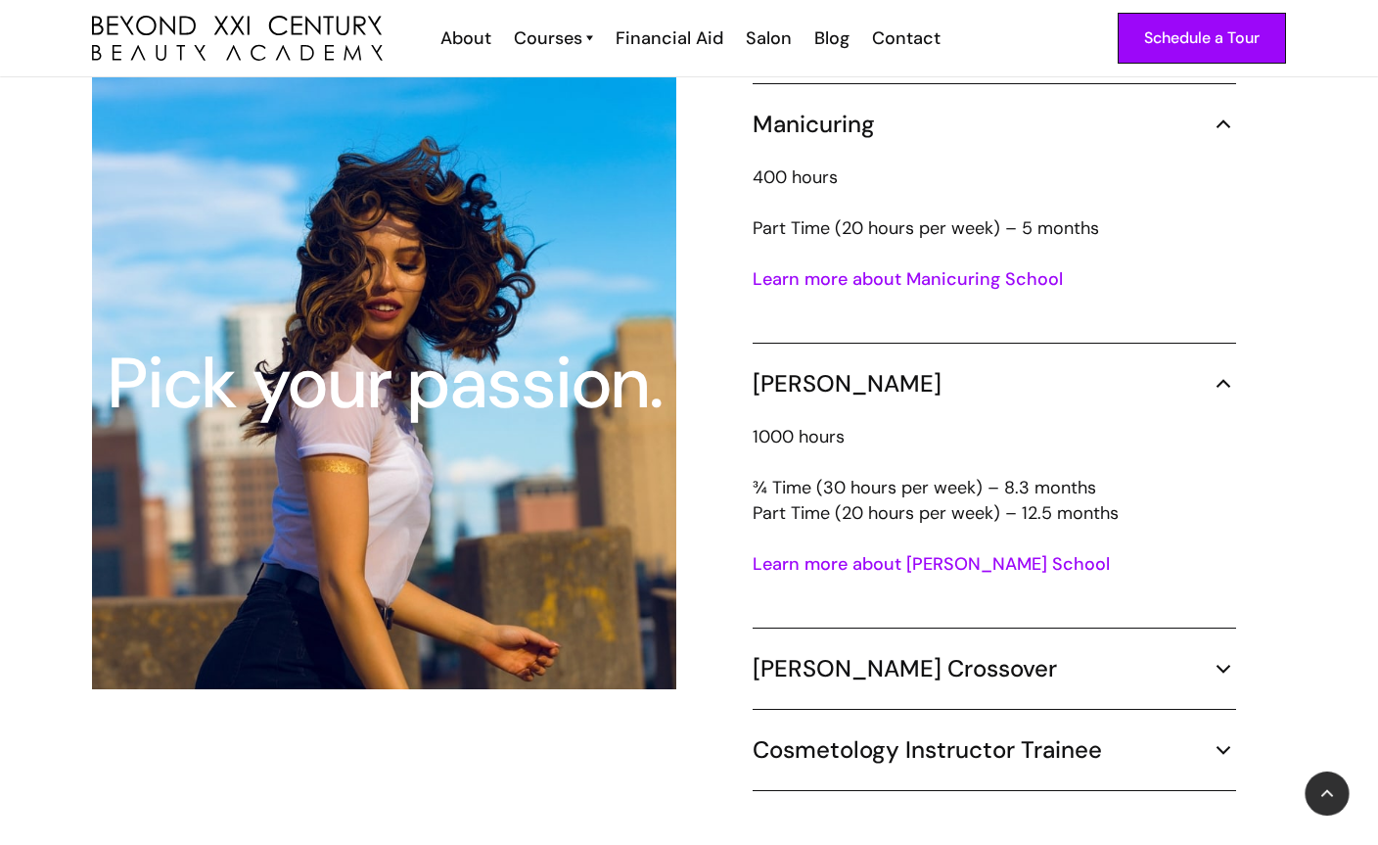
scroll to position [2000, 0]
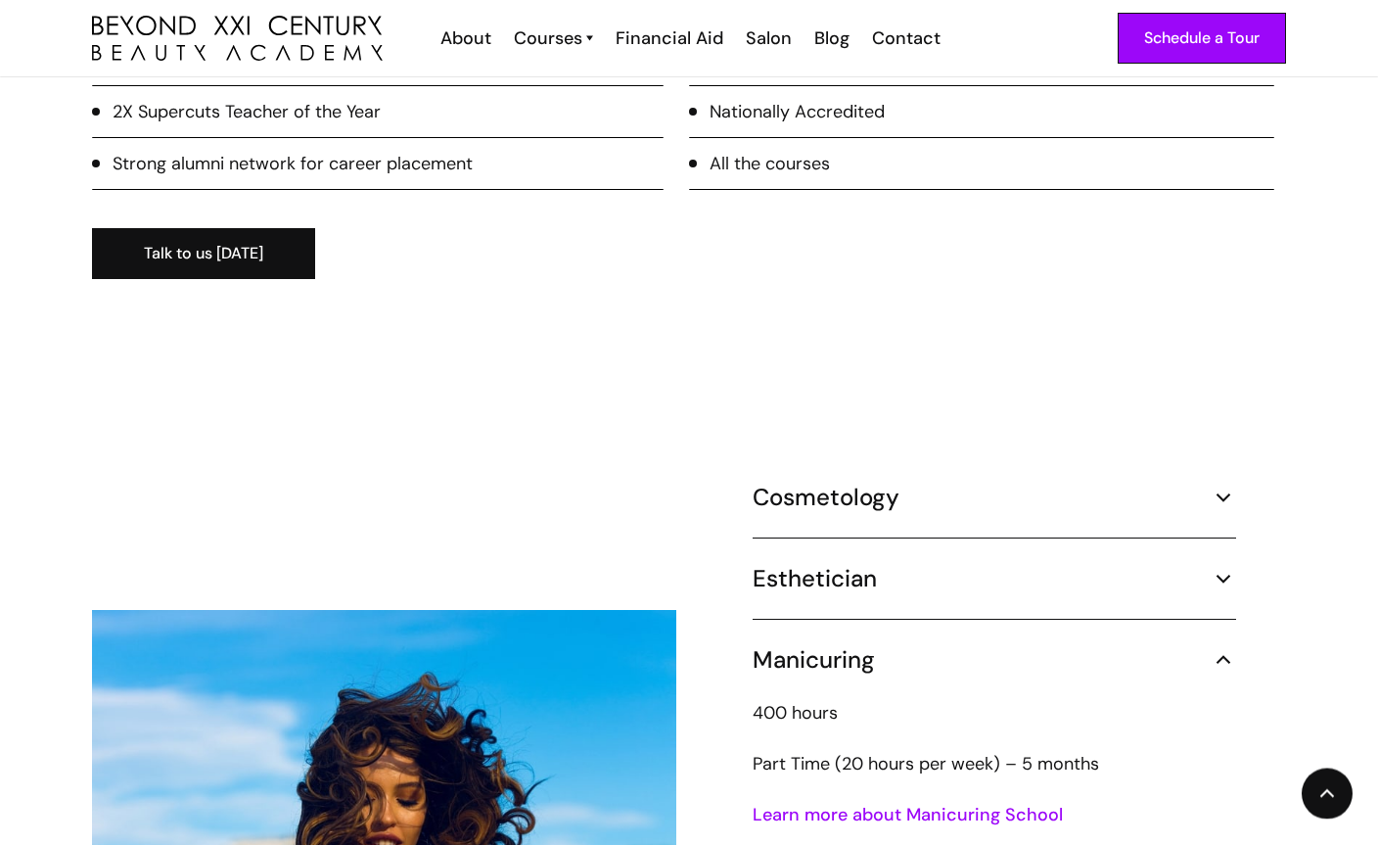
click at [1230, 648] on img at bounding box center [1223, 660] width 25 height 25
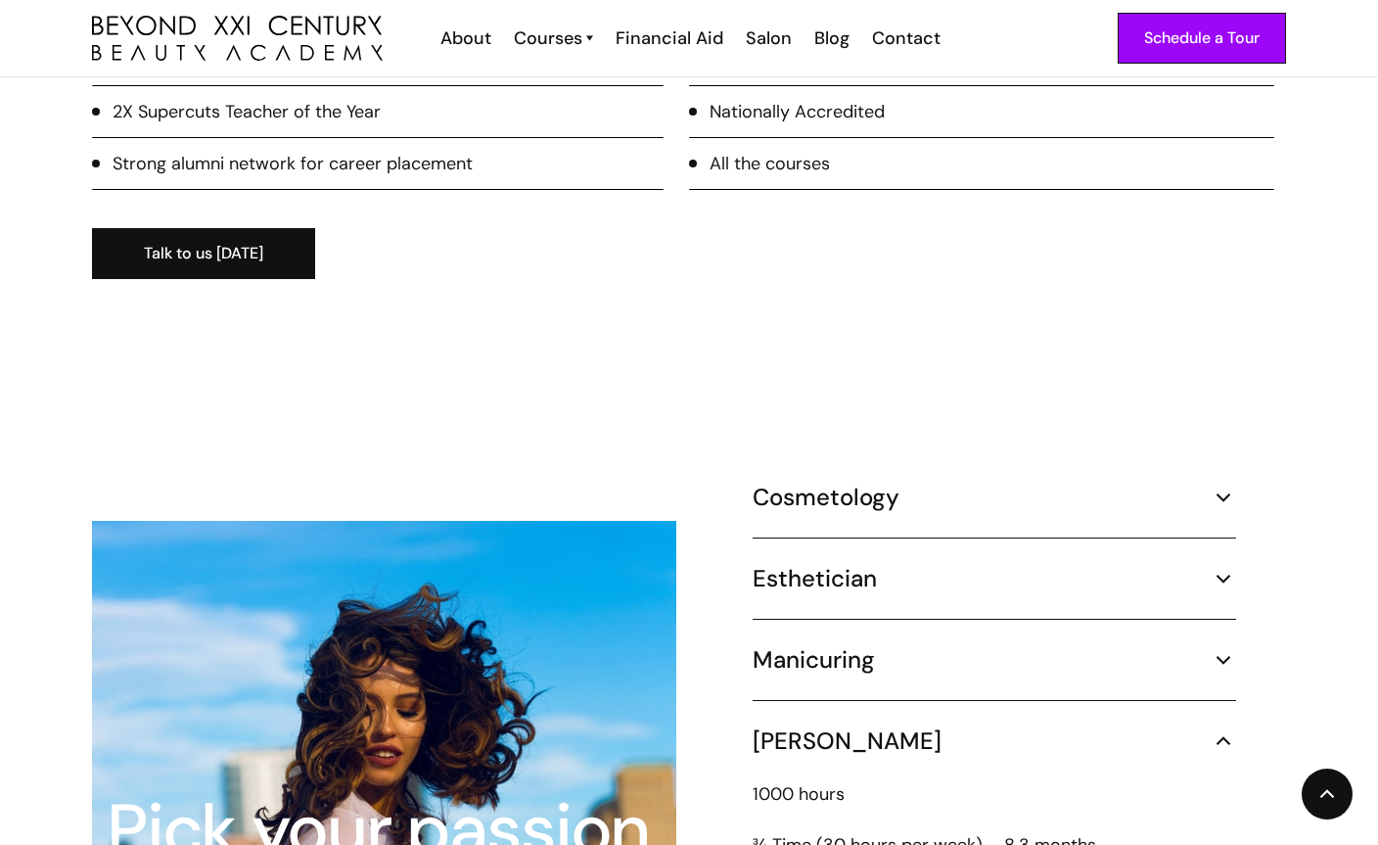
click at [1224, 485] on img at bounding box center [1223, 497] width 25 height 25
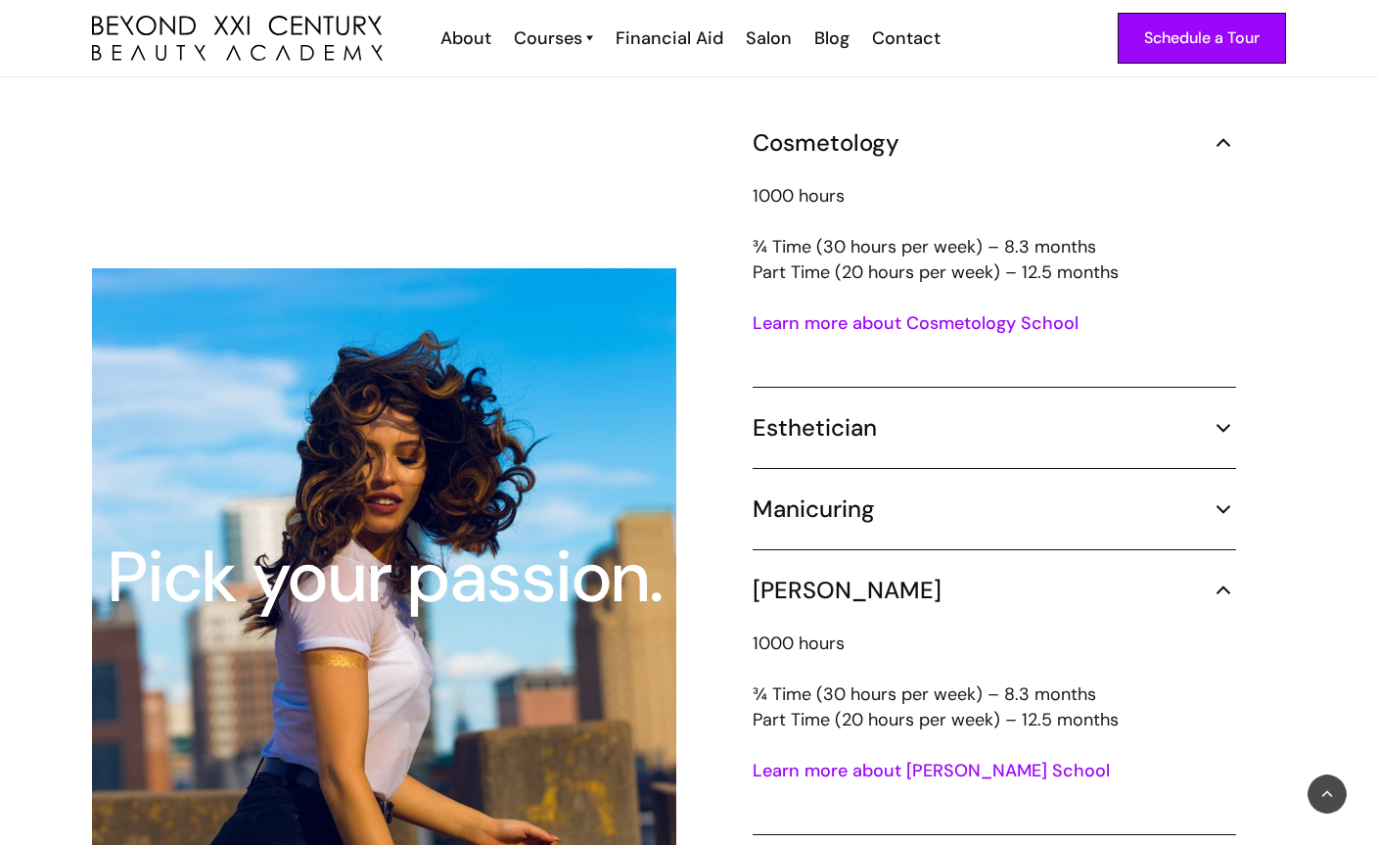
scroll to position [2048, 0]
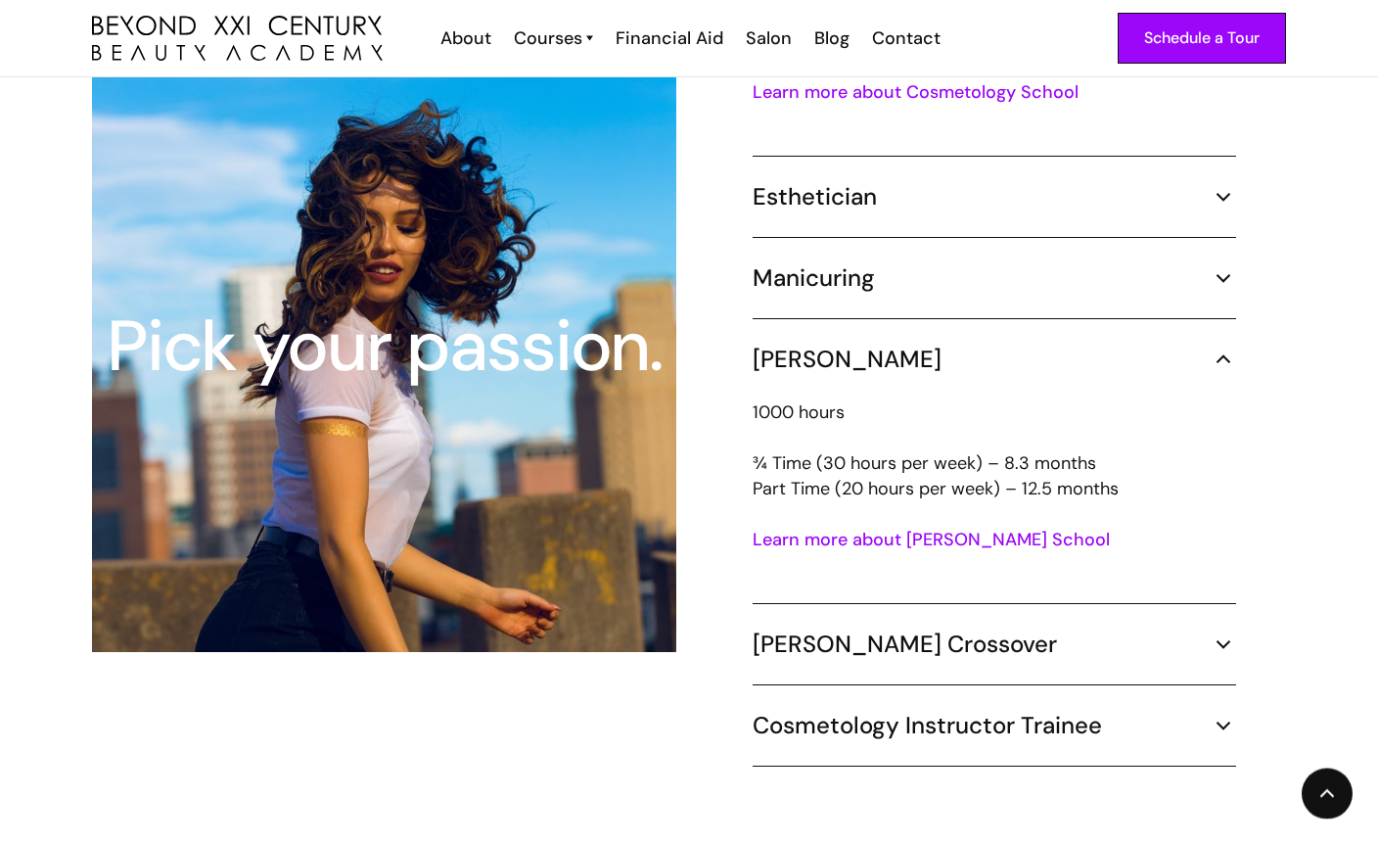
click at [830, 630] on h5 "[PERSON_NAME] Crossover" at bounding box center [905, 644] width 304 height 29
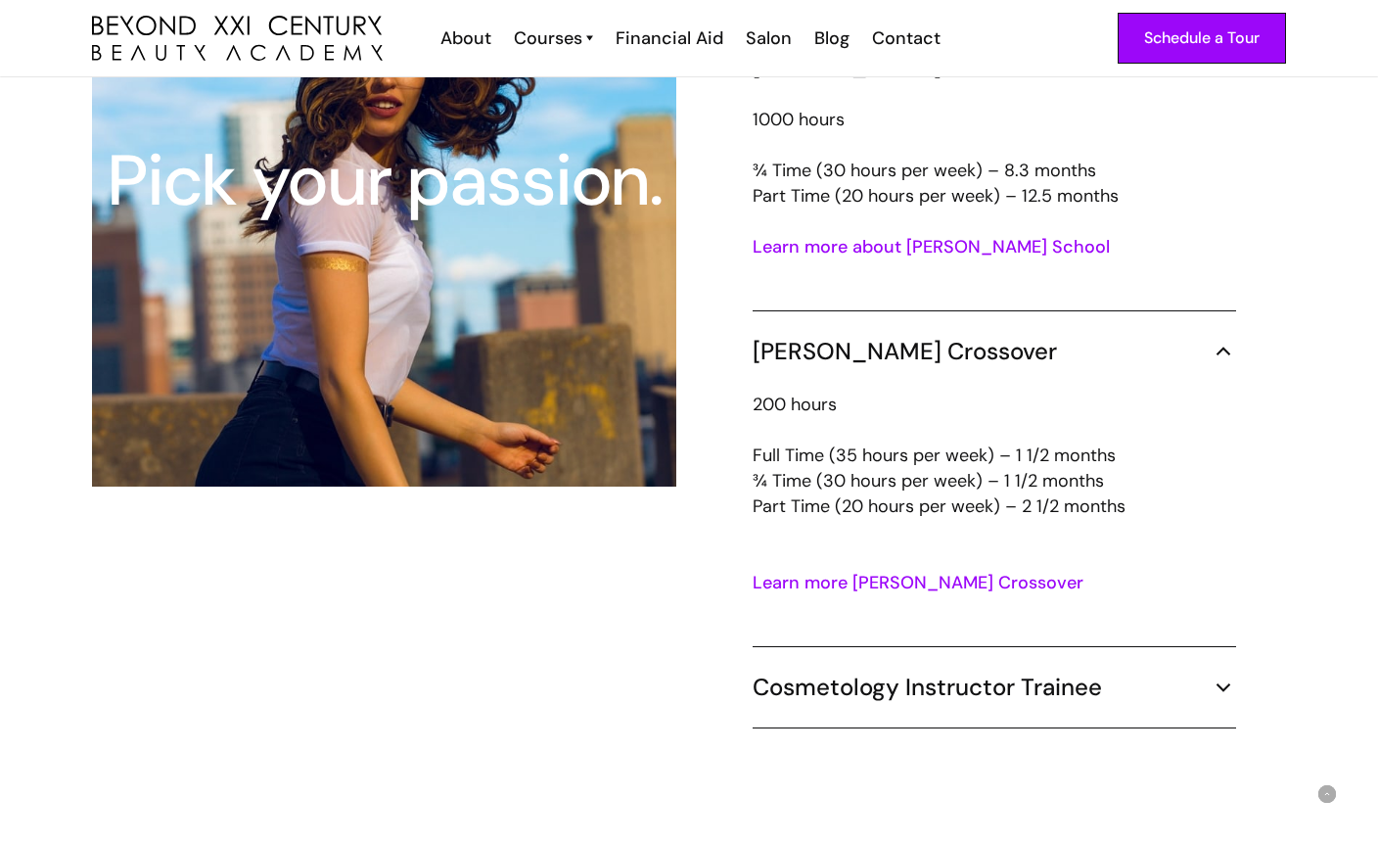
scroll to position [2342, 0]
click at [849, 671] on h5 "Cosmetology Instructor Trainee" at bounding box center [927, 685] width 349 height 29
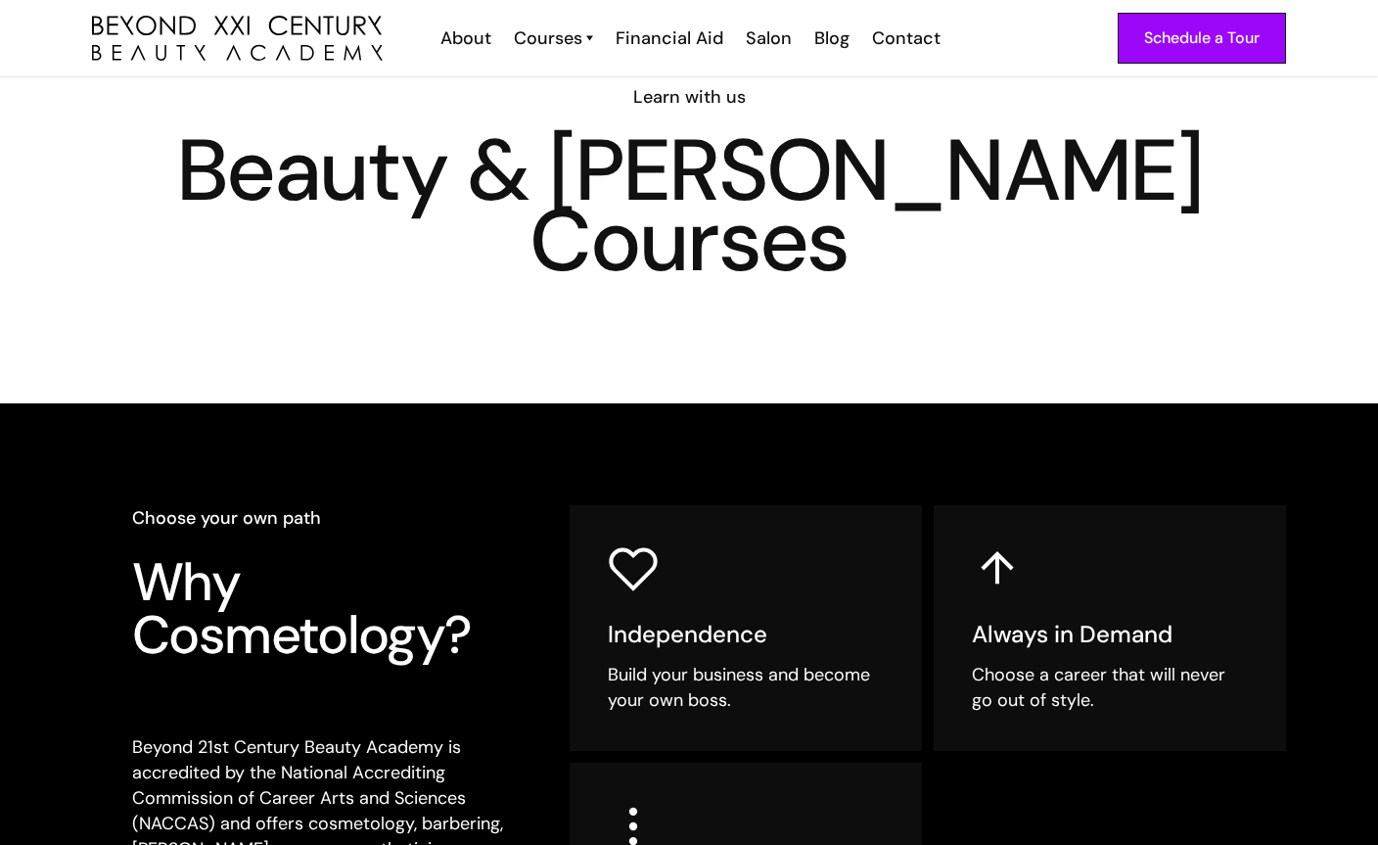
scroll to position [0, 0]
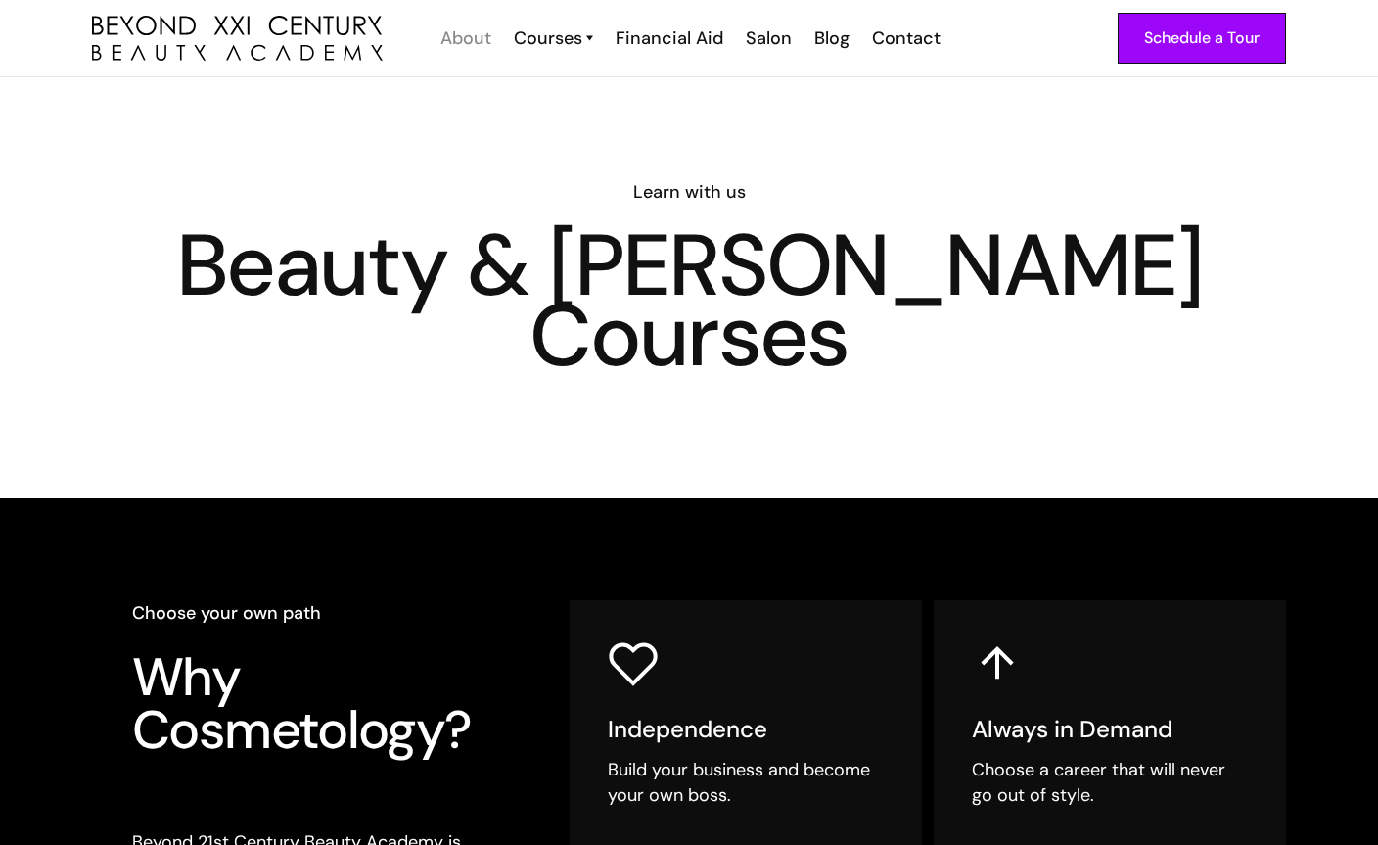
click at [475, 35] on div "About" at bounding box center [465, 37] width 51 height 25
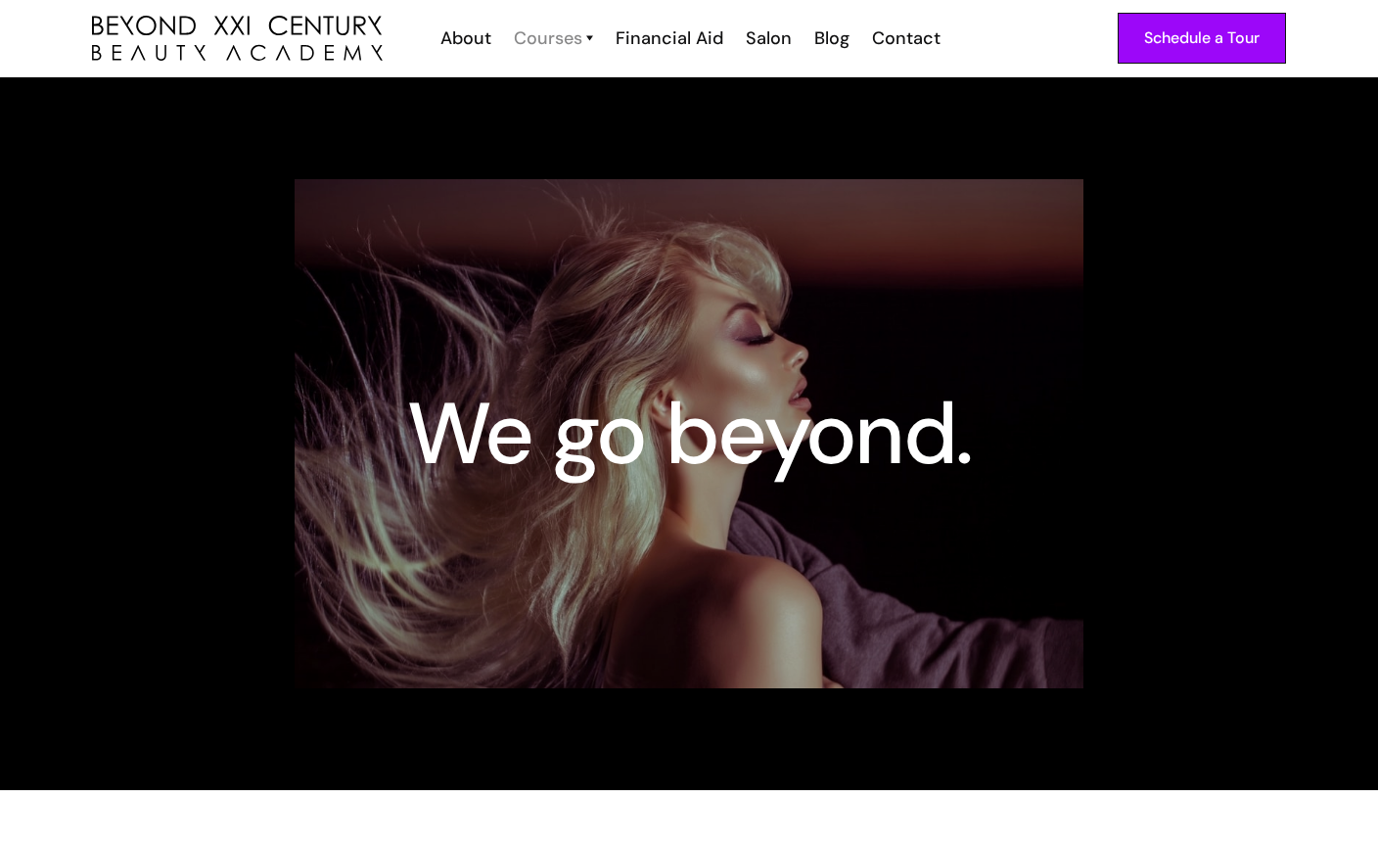
click at [537, 31] on div "Courses" at bounding box center [548, 37] width 69 height 25
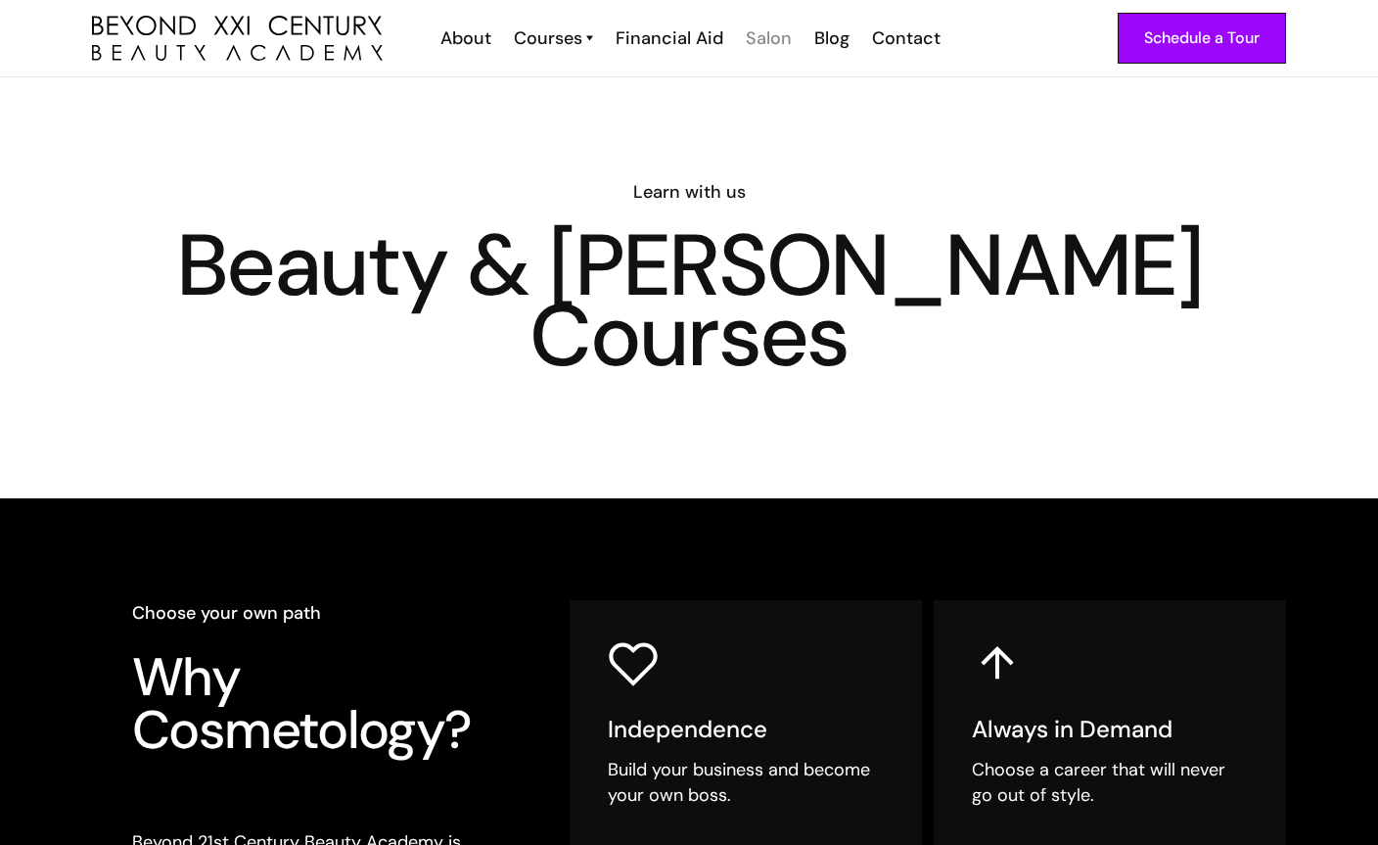
click at [761, 42] on div "Salon" at bounding box center [769, 37] width 46 height 25
